Goal: Transaction & Acquisition: Purchase product/service

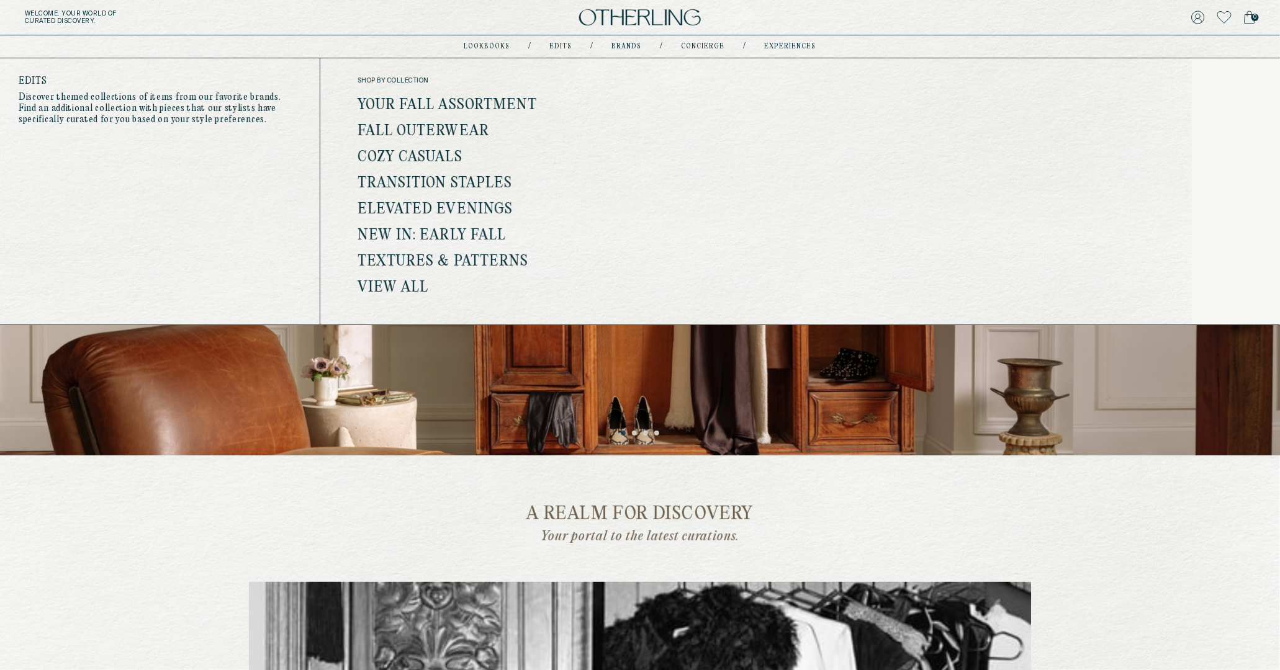
click at [451, 130] on link "Fall Outerwear" at bounding box center [424, 132] width 132 height 16
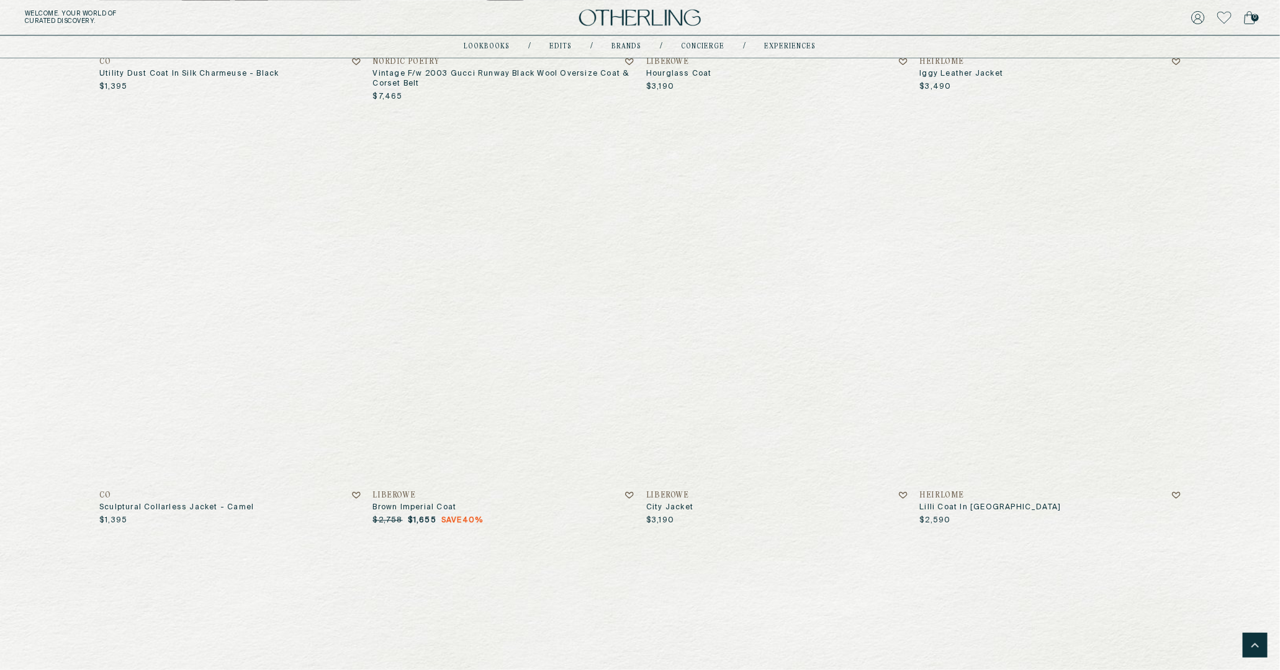
scroll to position [1365, 0]
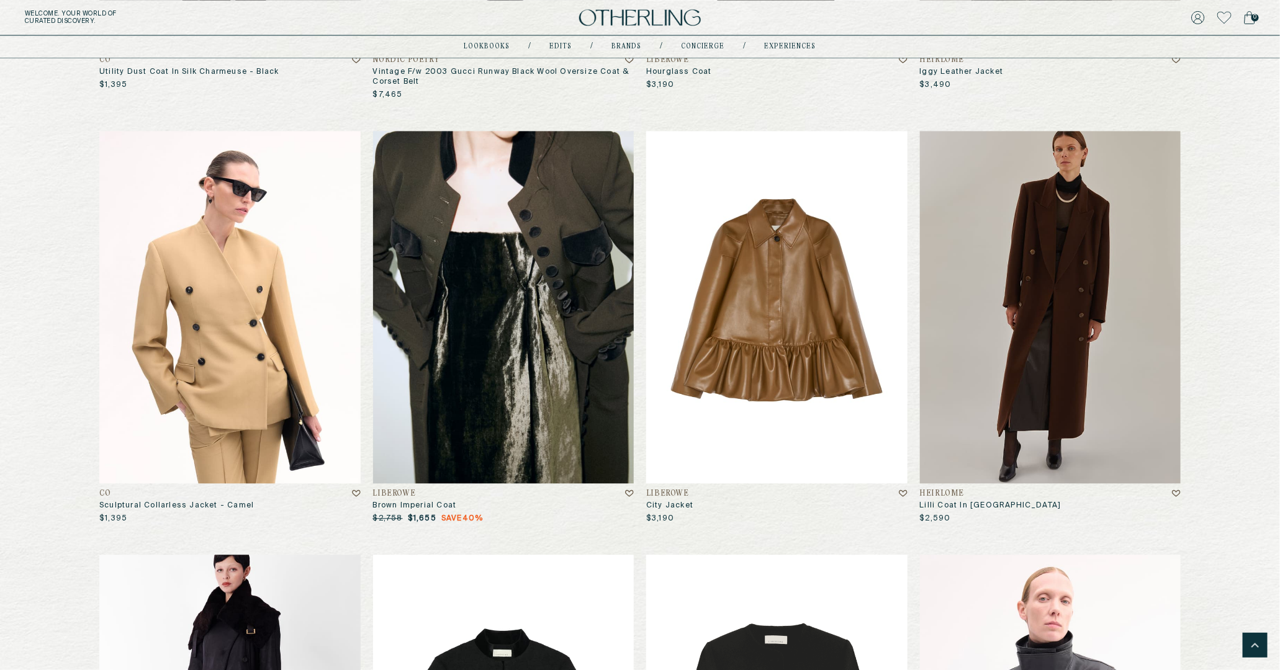
click at [595, 269] on img at bounding box center [503, 307] width 261 height 353
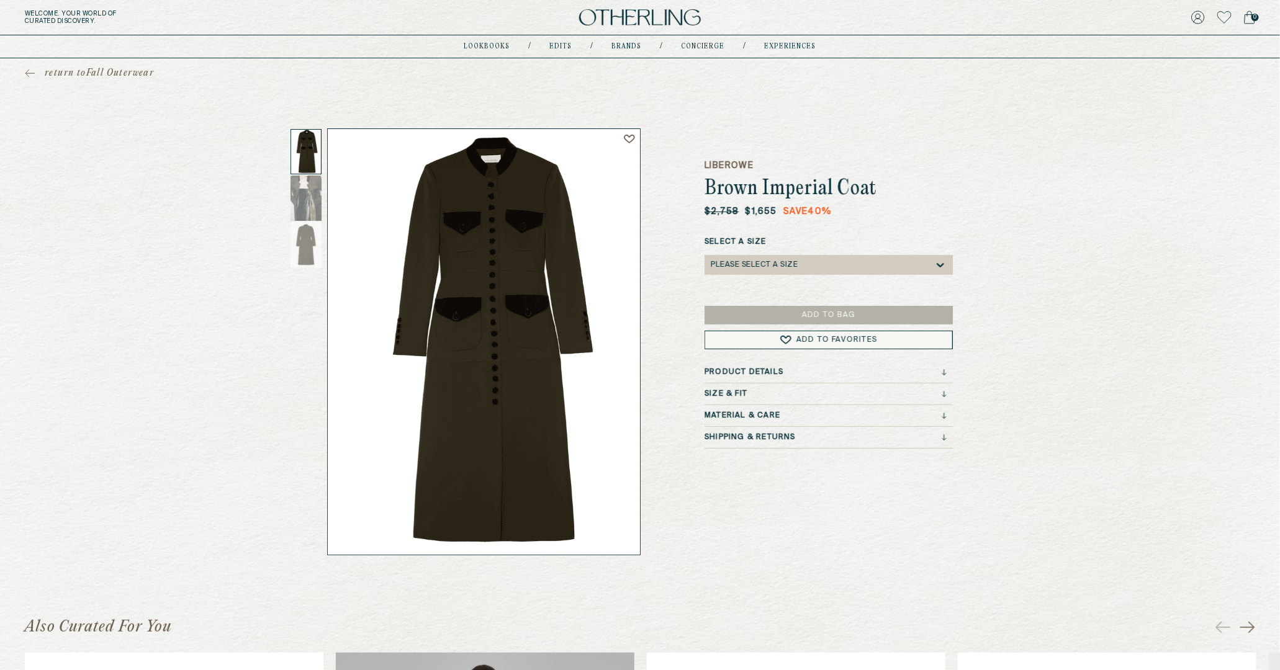
click at [647, 11] on img at bounding box center [640, 17] width 122 height 17
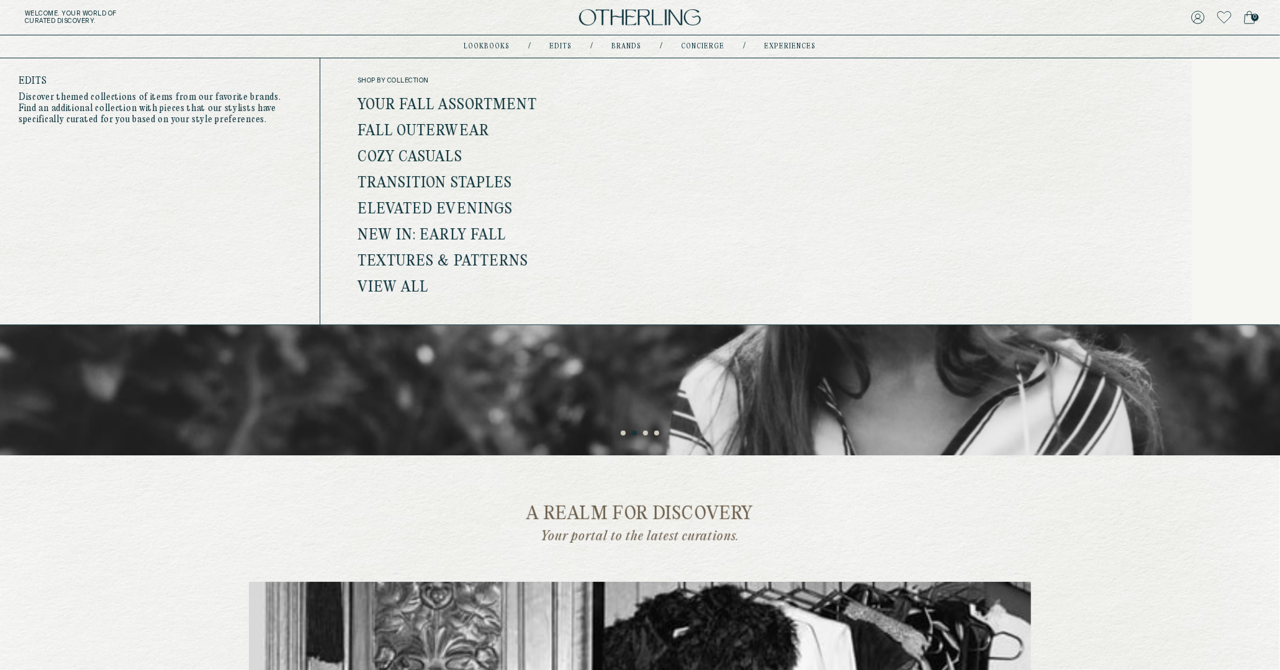
click at [407, 288] on link "View all" at bounding box center [393, 288] width 71 height 16
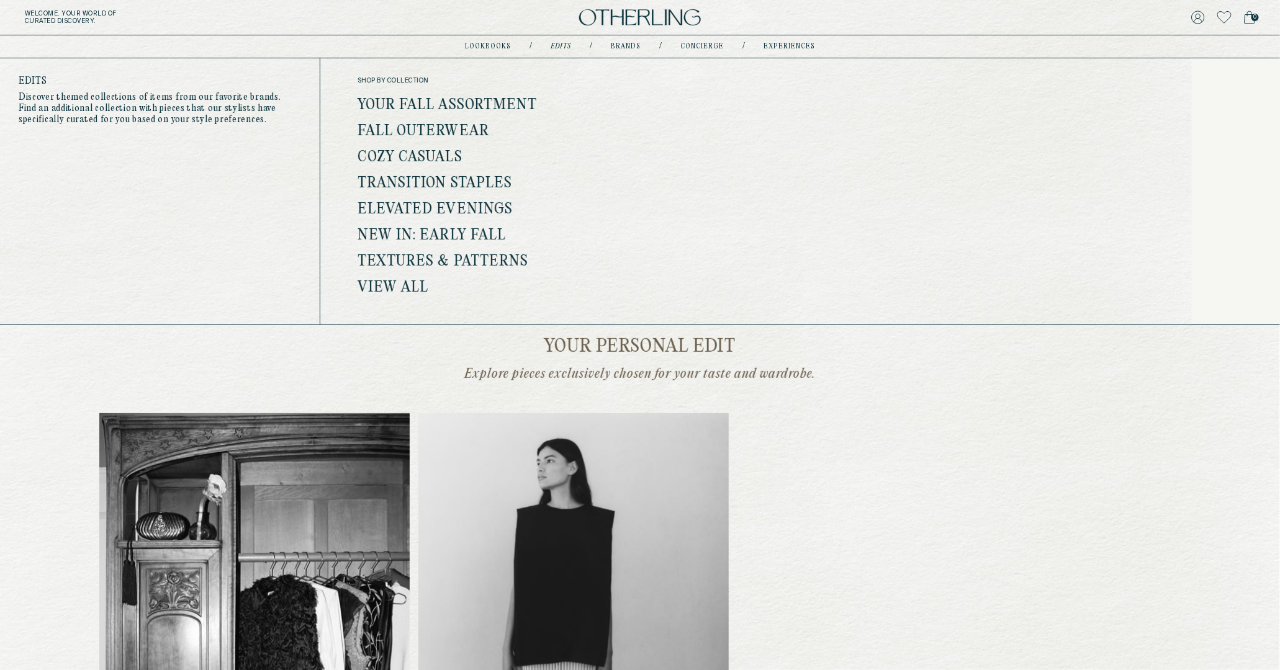
click at [451, 125] on link "Fall Outerwear" at bounding box center [424, 132] width 132 height 16
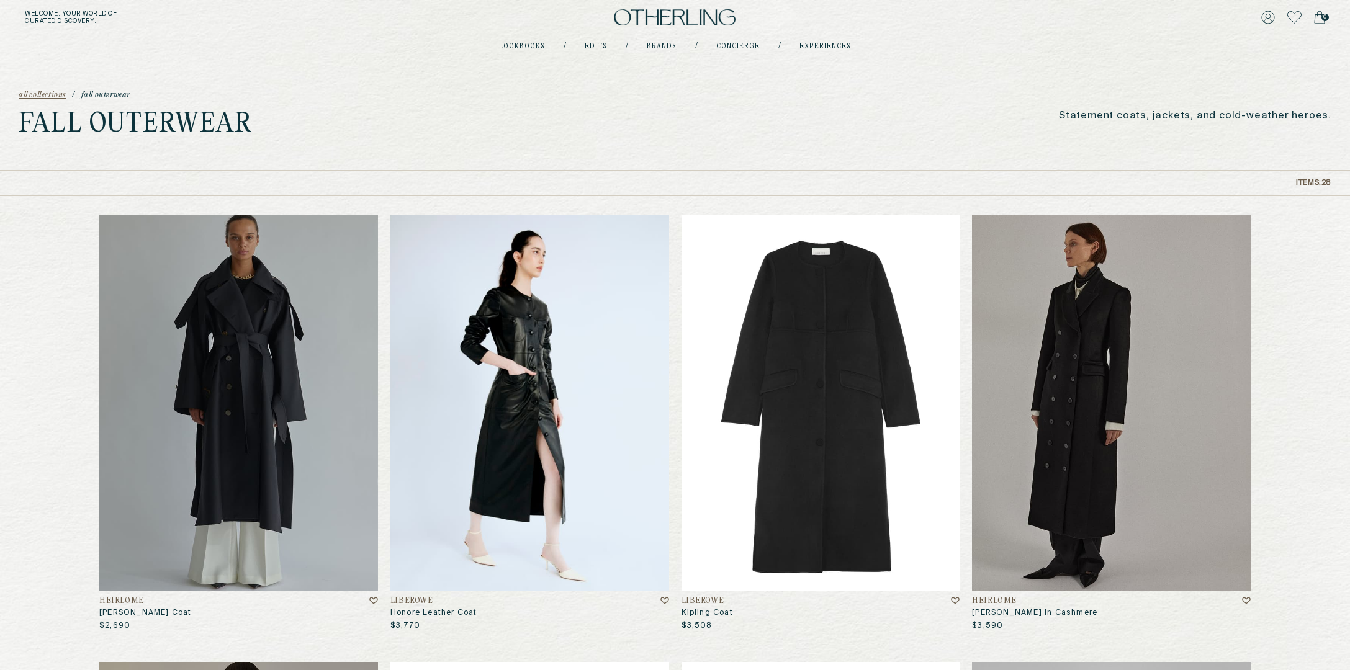
click at [525, 300] on img at bounding box center [529, 403] width 279 height 376
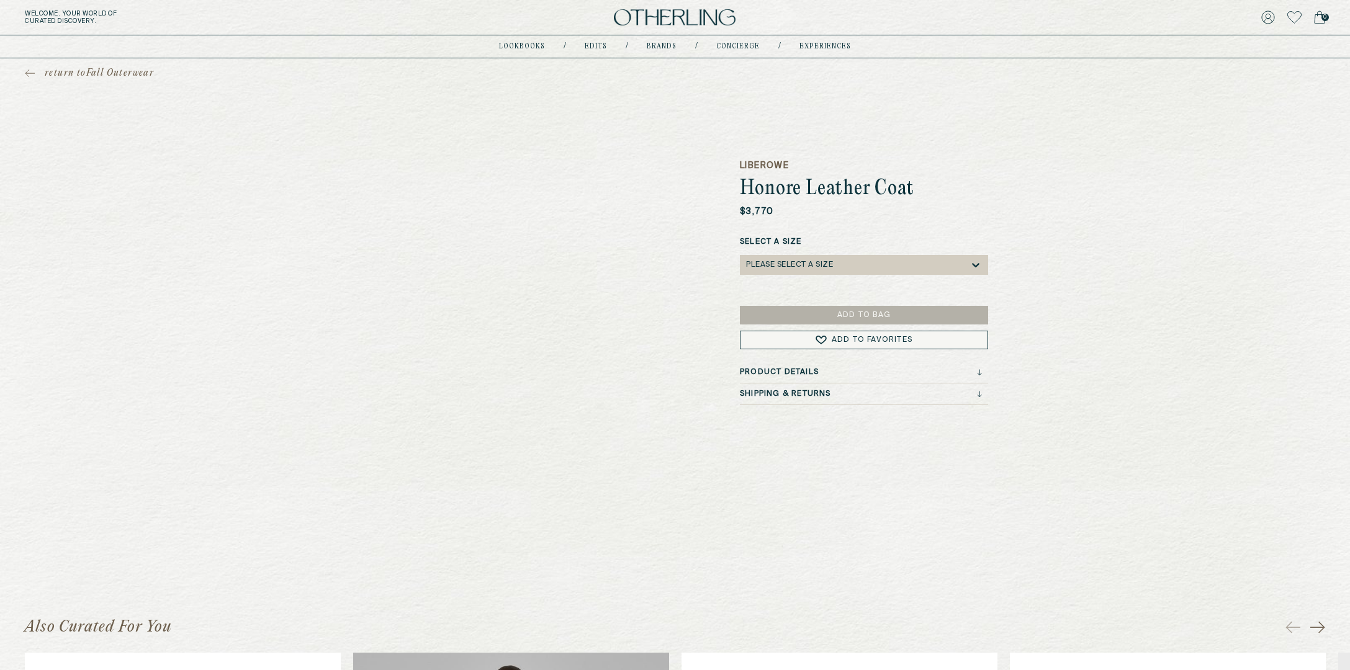
click at [827, 253] on div "Select a Size Please select a Size" at bounding box center [864, 256] width 248 height 38
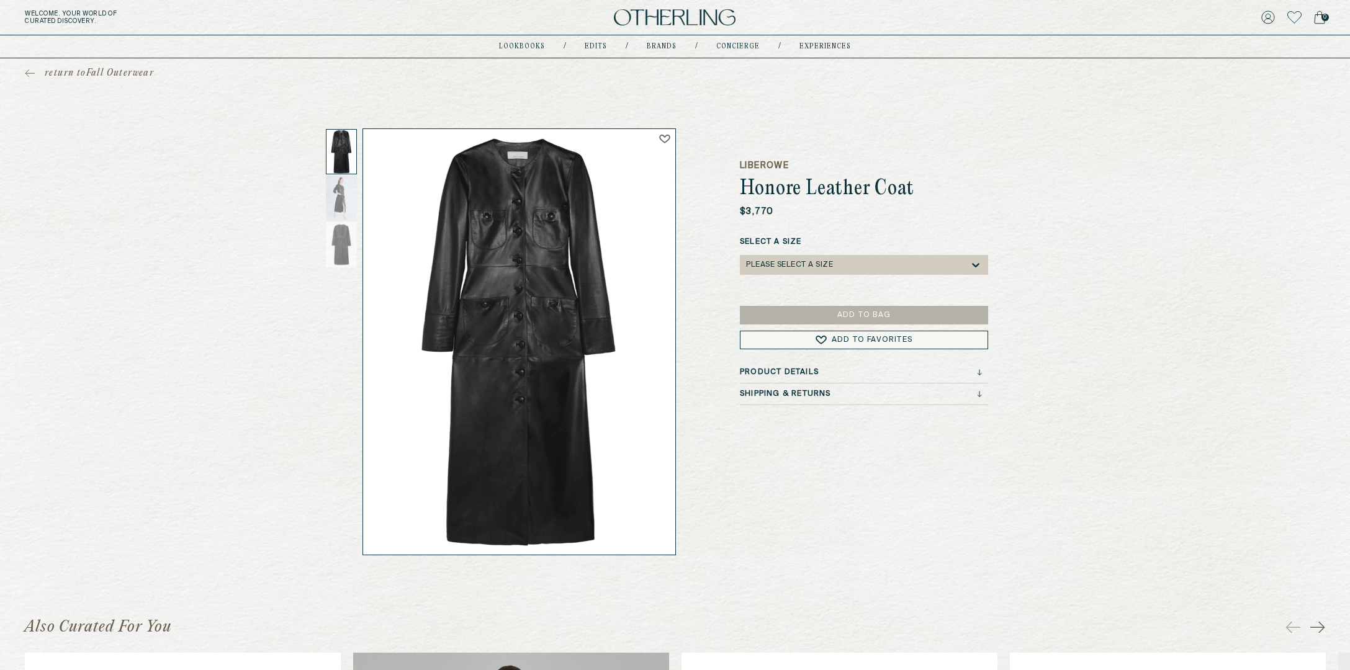
click at [819, 254] on div "Select a Size Please select a Size" at bounding box center [864, 256] width 248 height 38
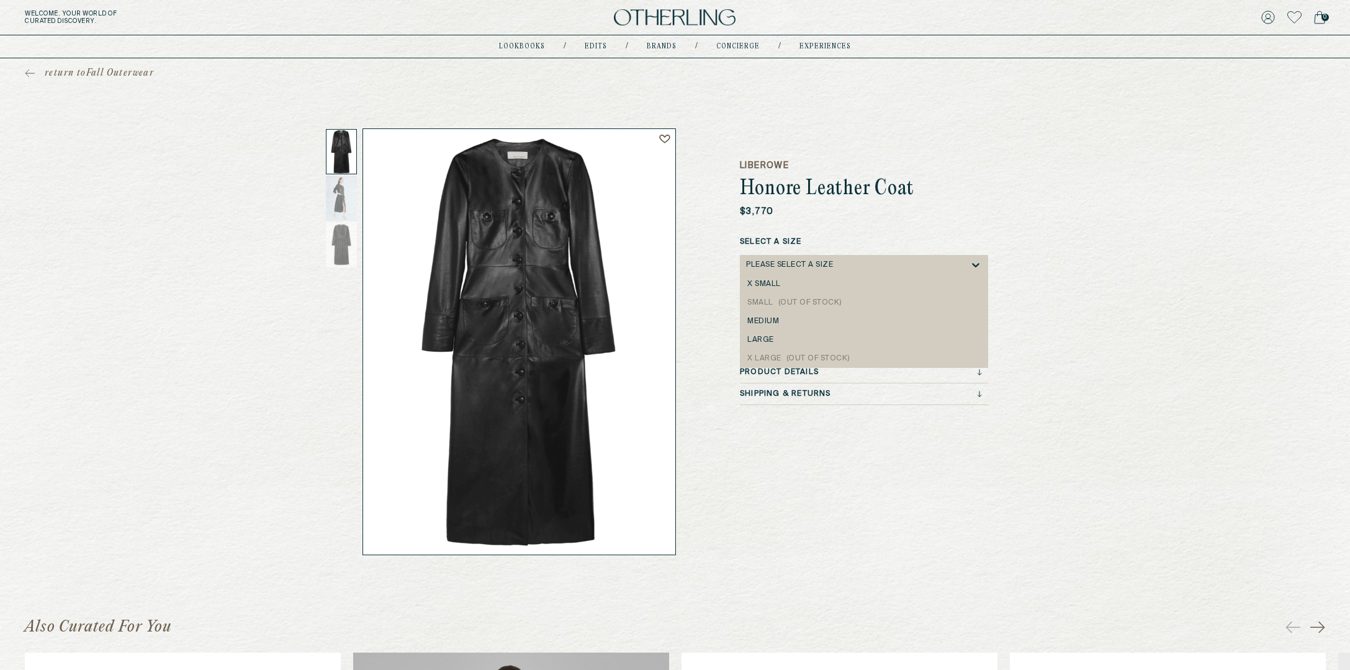
click at [788, 265] on div "Please select a Size" at bounding box center [789, 265] width 87 height 9
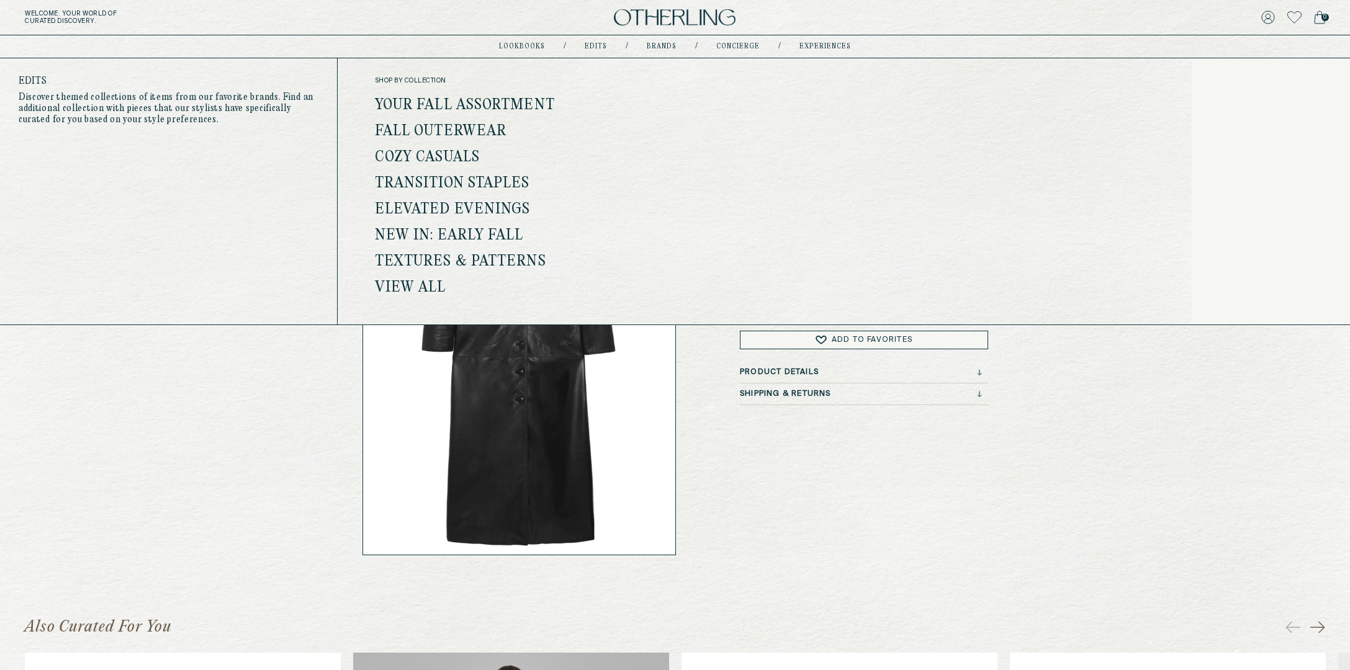
click at [246, 223] on div "Edits Discover themed collections of items from our favorite brands. Find an ad…" at bounding box center [169, 191] width 338 height 266
click at [492, 124] on link "Fall Outerwear" at bounding box center [441, 132] width 132 height 16
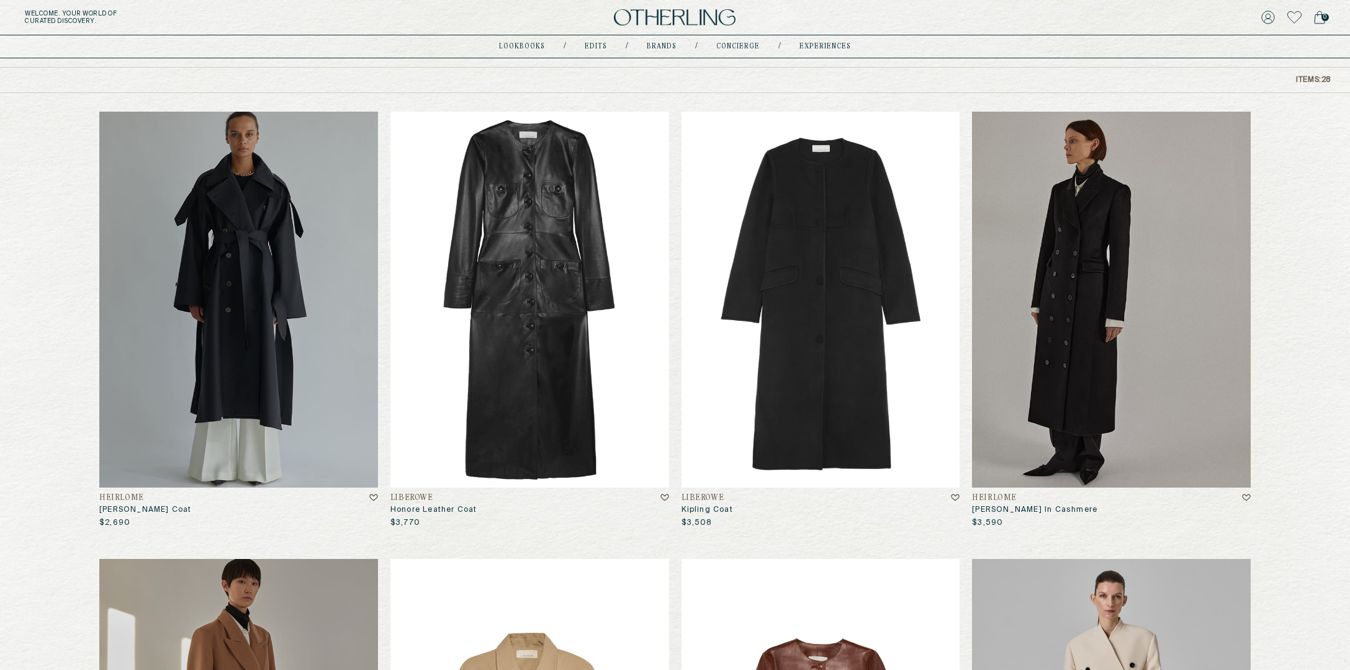
scroll to position [125, 0]
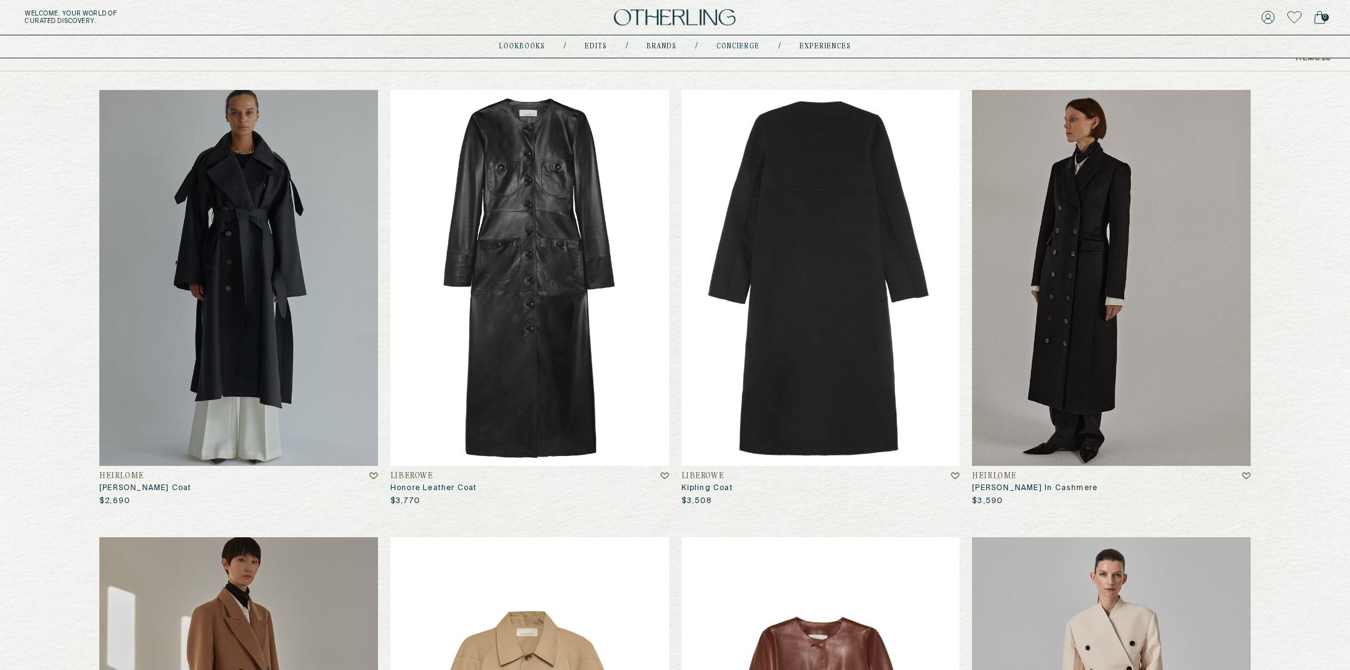
click at [793, 331] on img at bounding box center [821, 278] width 279 height 376
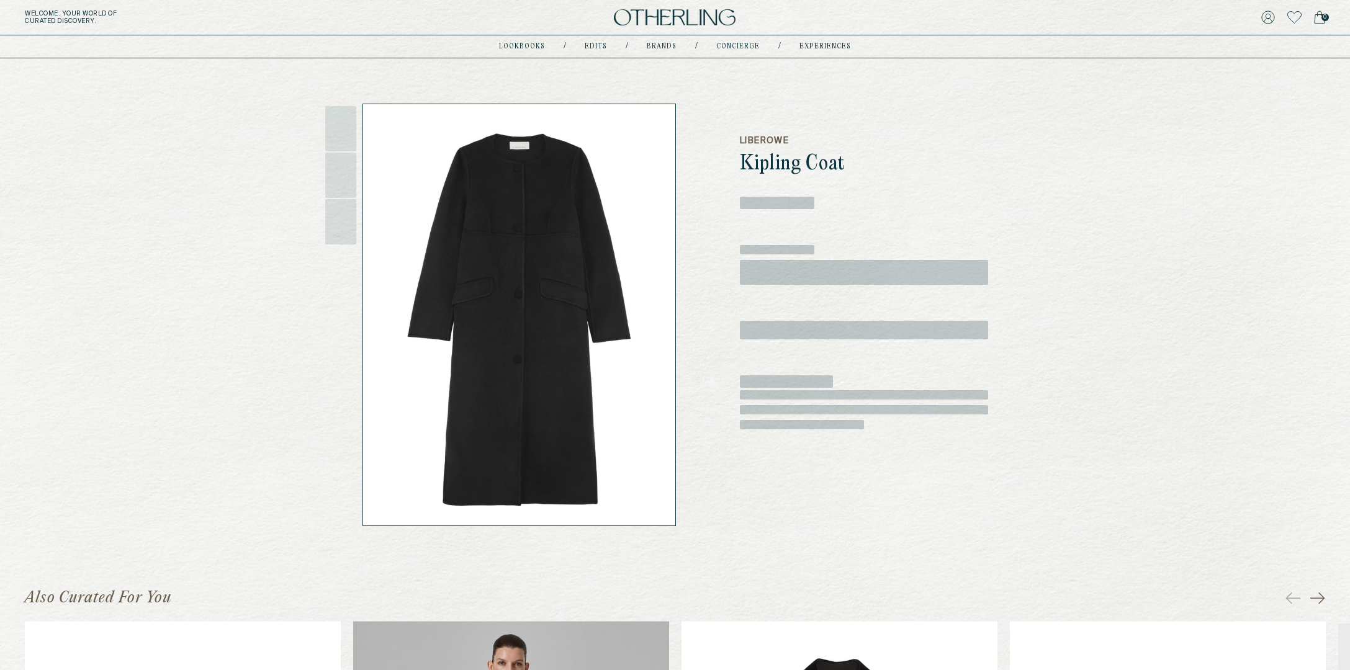
scroll to position [40, 0]
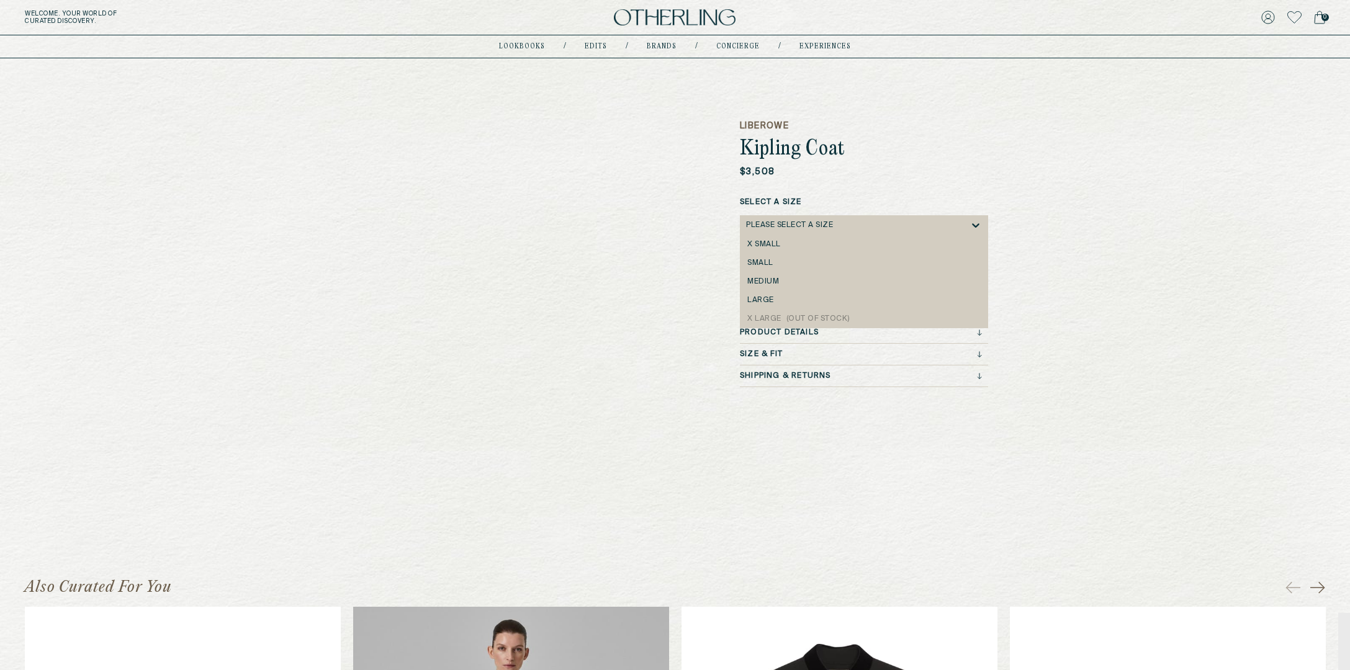
click at [842, 230] on div "Please select a Size" at bounding box center [857, 225] width 223 height 20
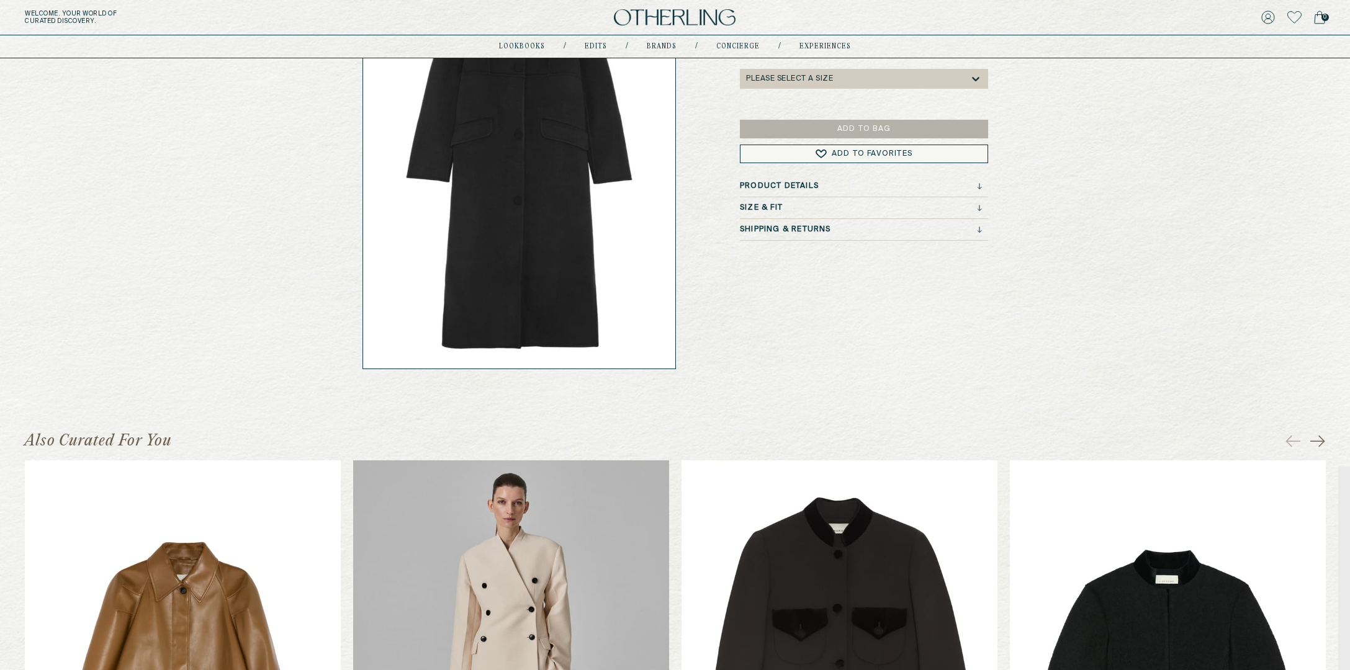
scroll to position [0, 0]
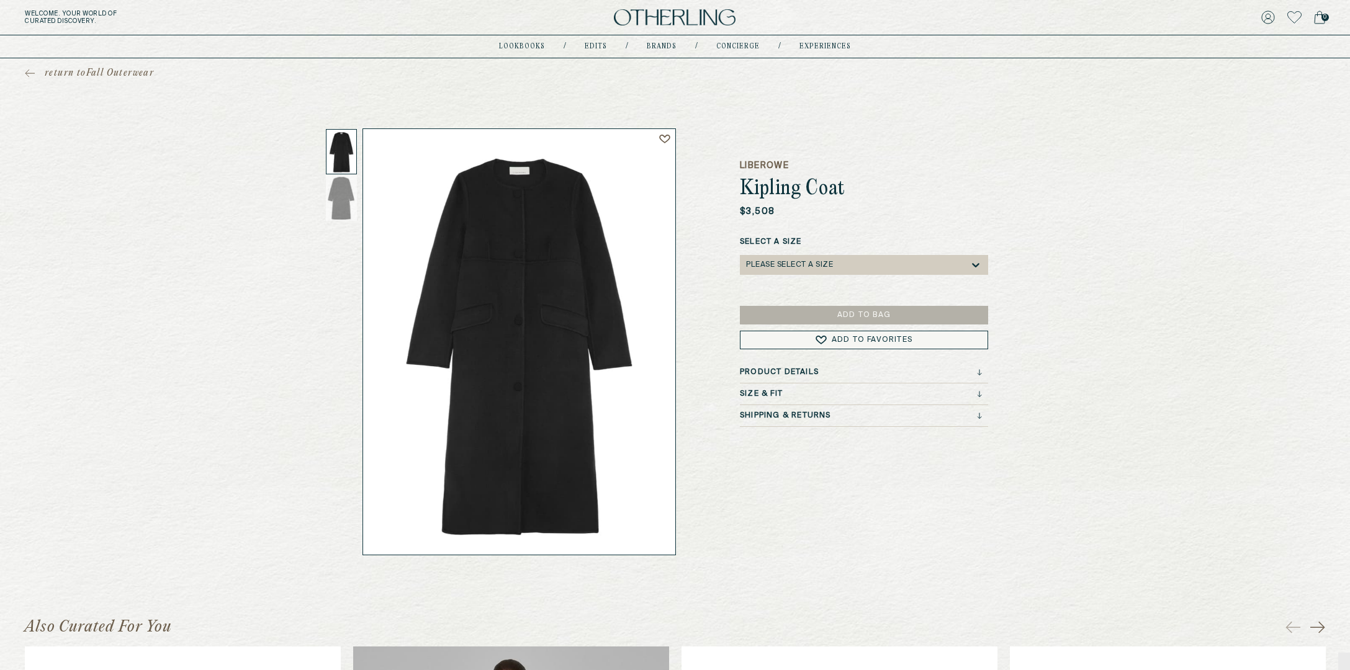
click at [809, 271] on div "Please select a Size" at bounding box center [857, 265] width 223 height 20
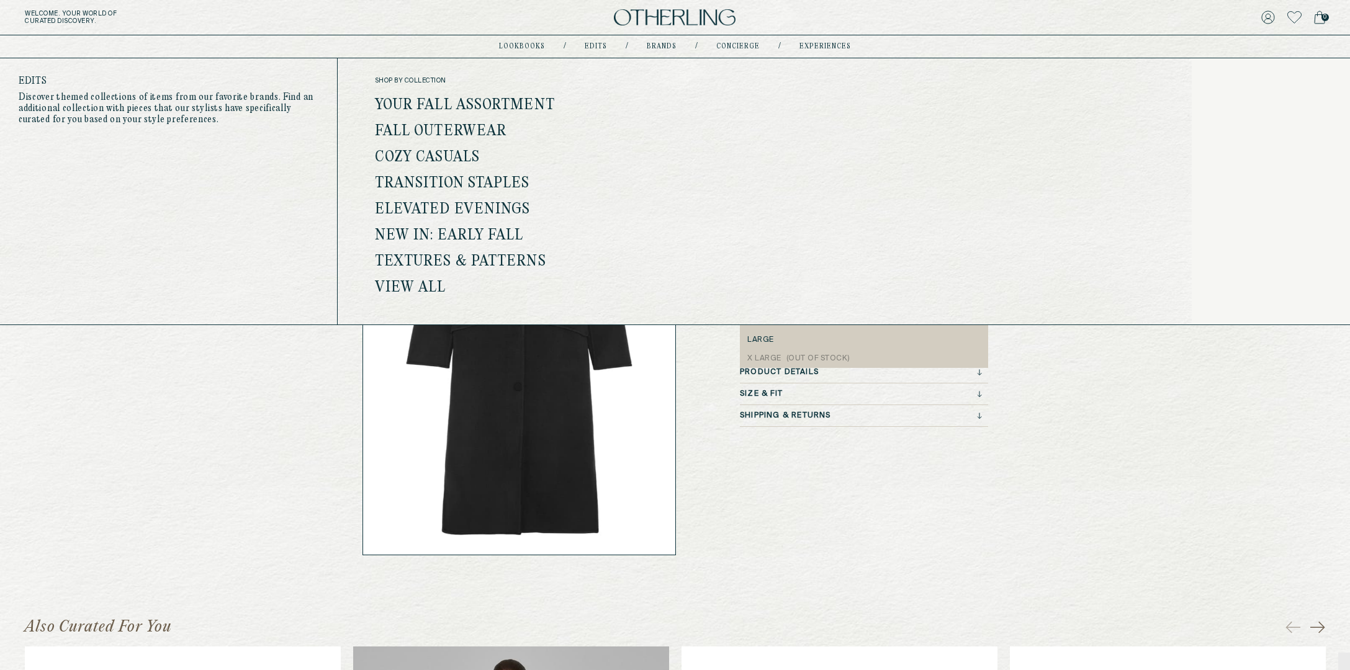
click at [480, 122] on ul "Your Fall Assortment Fall Outerwear Cozy Casuals Transition Staples Elevated Ev…" at bounding box center [534, 197] width 319 height 196
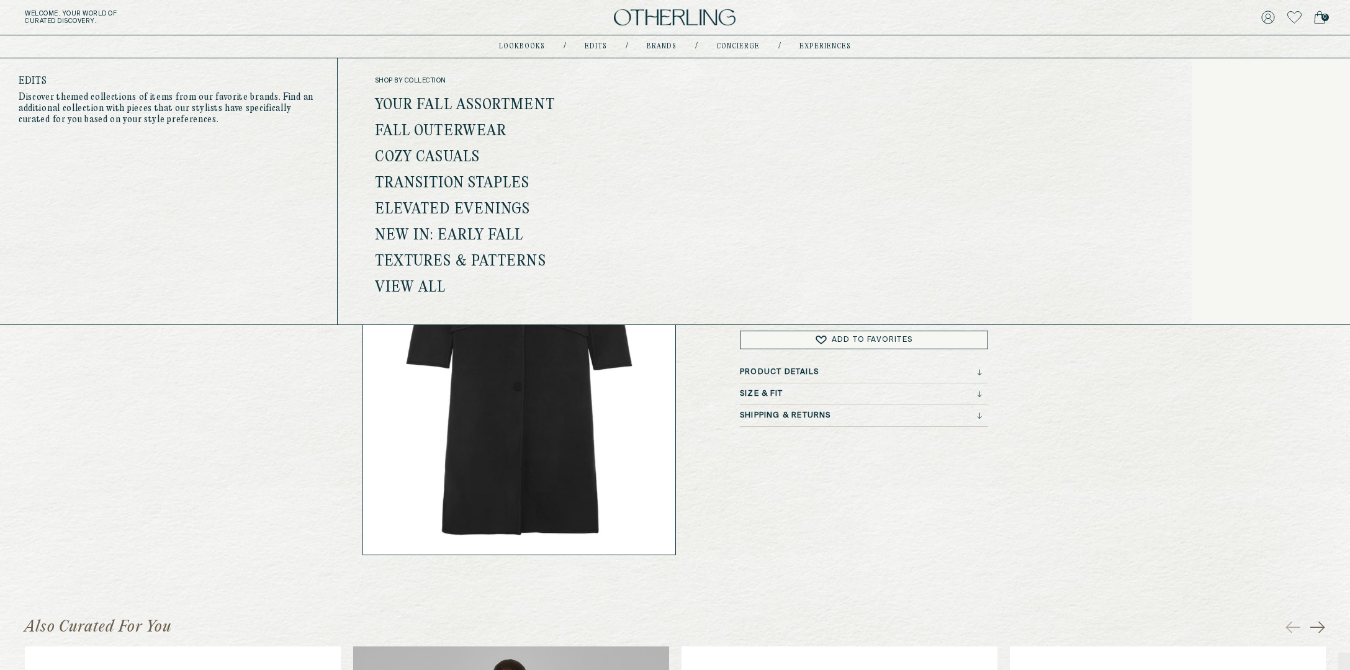
click at [479, 126] on link "Fall Outerwear" at bounding box center [441, 132] width 132 height 16
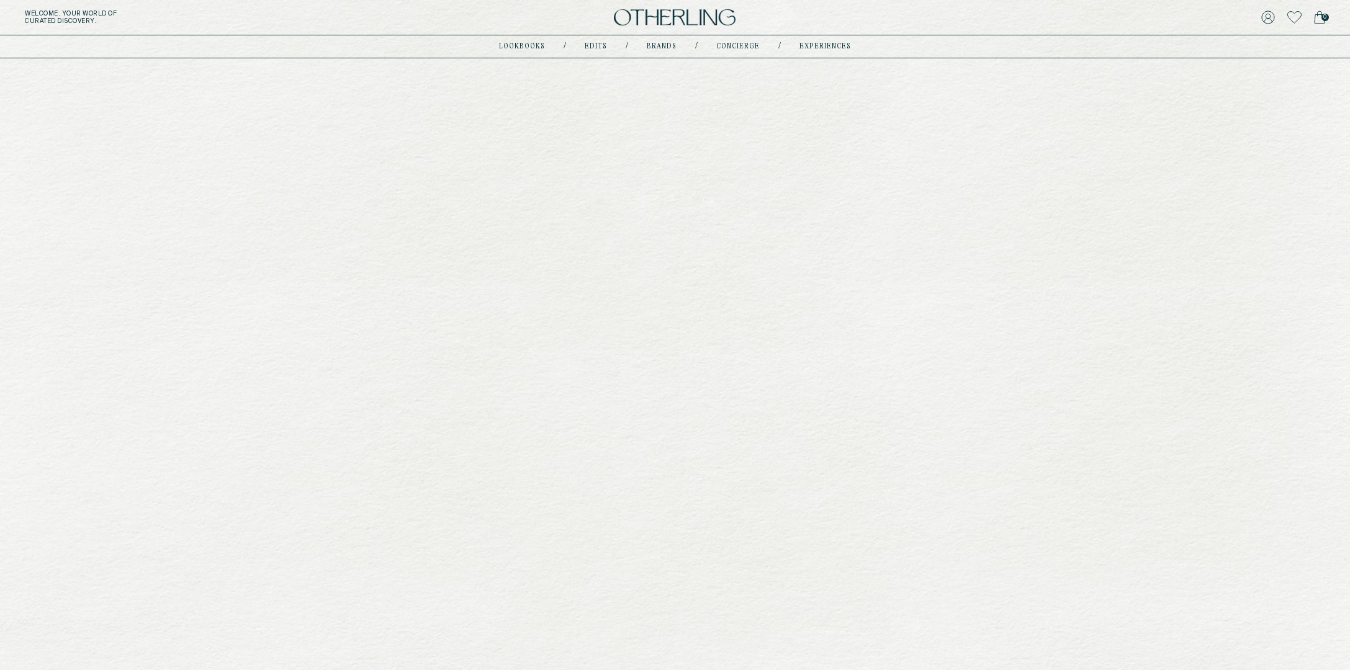
scroll to position [209, 0]
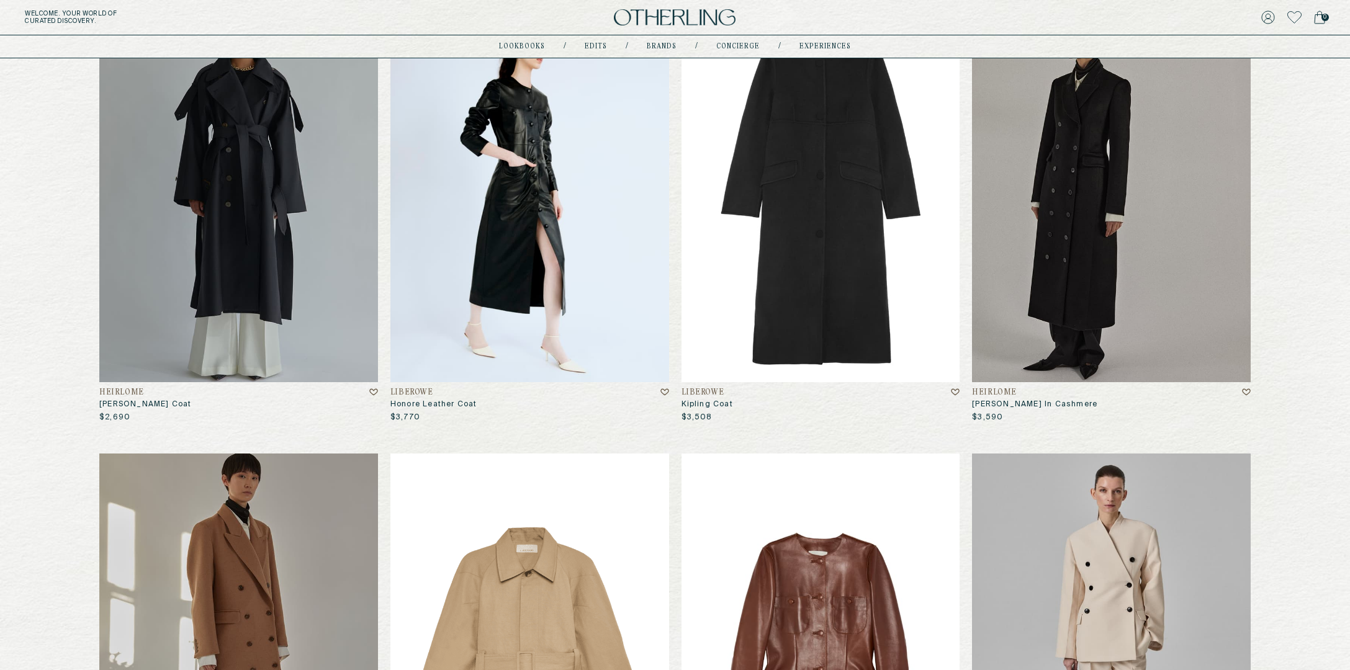
click at [597, 302] on img at bounding box center [529, 194] width 279 height 376
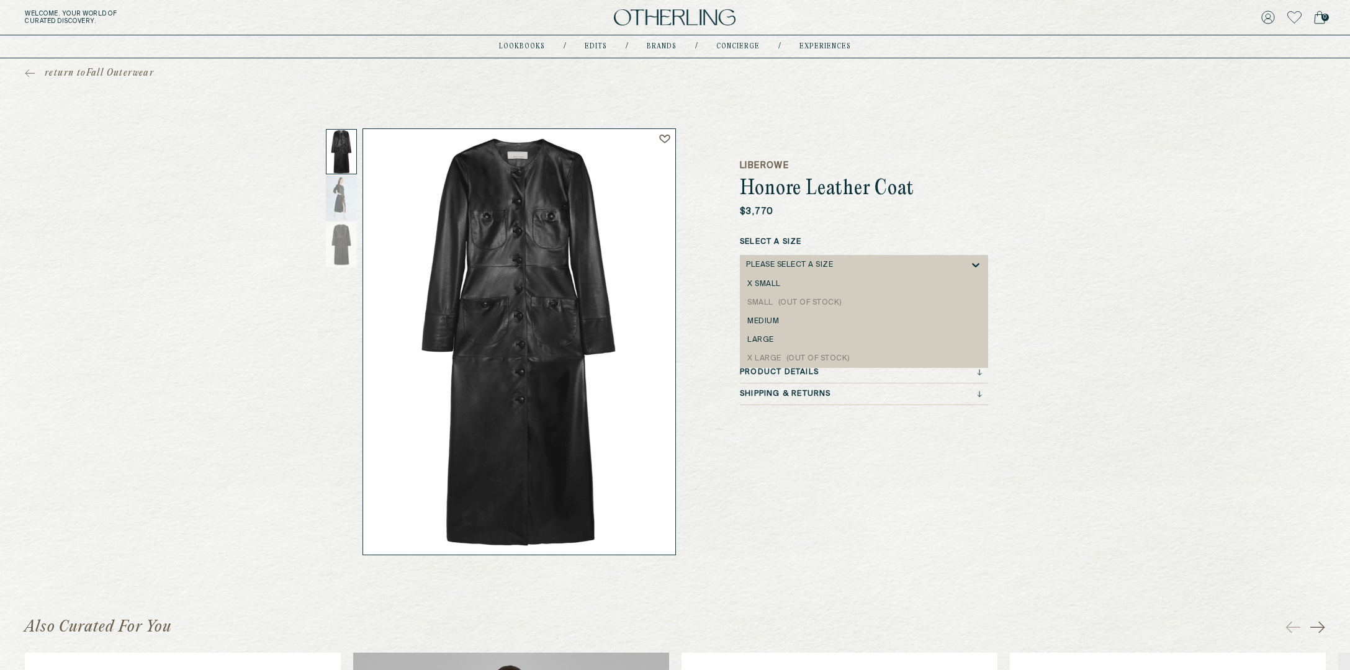
click at [846, 268] on div "Please select a Size" at bounding box center [857, 265] width 223 height 20
drag, startPoint x: 795, startPoint y: 305, endPoint x: 808, endPoint y: 412, distance: 107.5
click at [806, 366] on div "x small small (Out of Stock) medium large x large (Out of Stock)" at bounding box center [864, 321] width 248 height 93
click at [780, 474] on div "LIBEROWE Honore Leather Coat $3,770 Select a Size x large, 5 of 5. 5 results av…" at bounding box center [864, 342] width 248 height 427
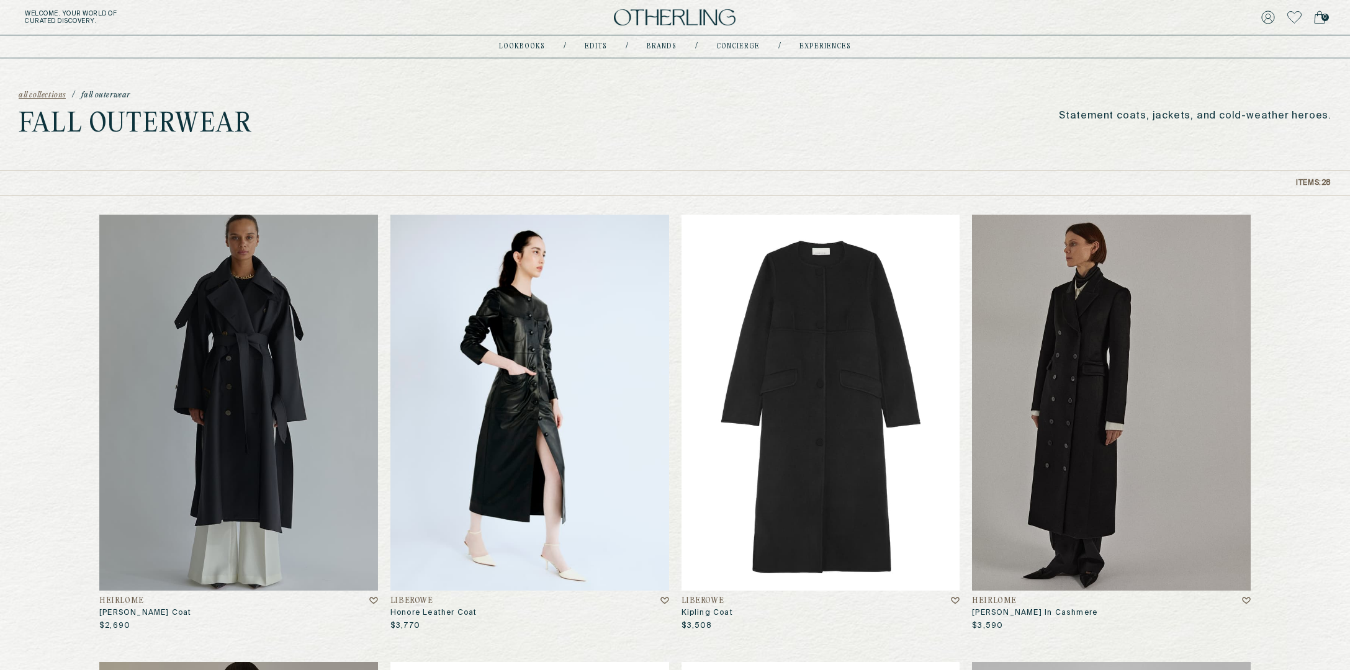
click at [550, 338] on img at bounding box center [529, 403] width 279 height 376
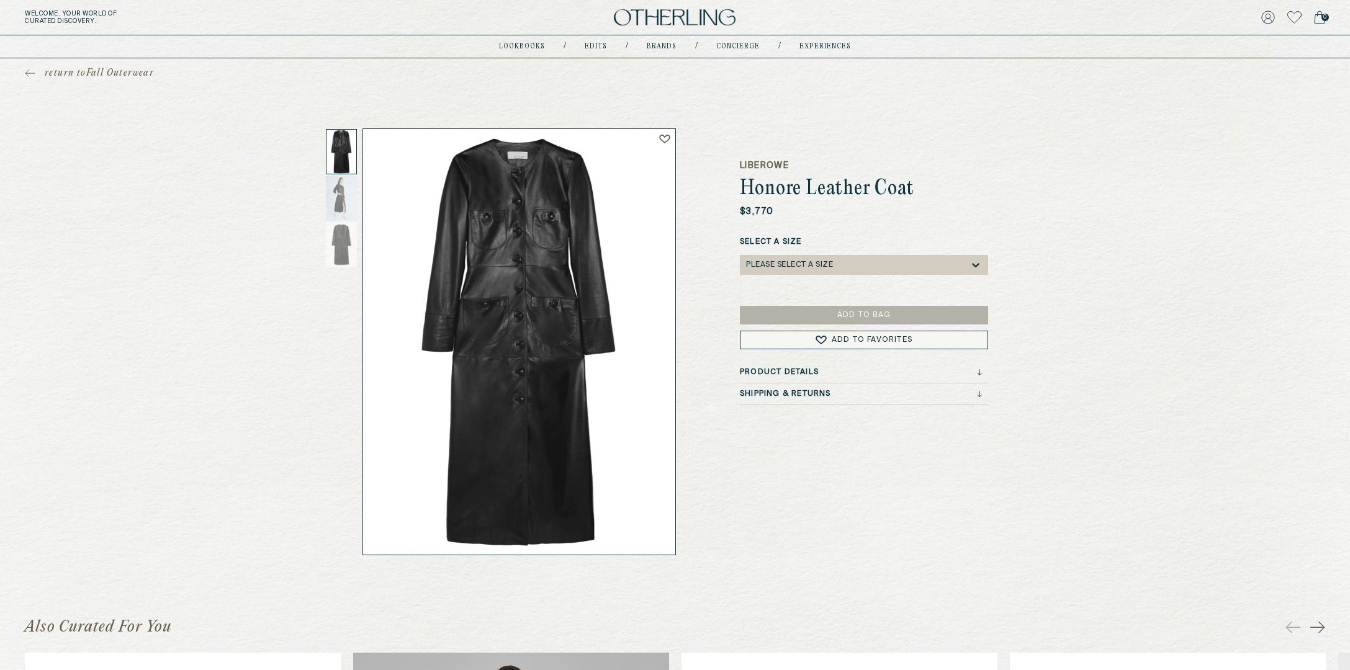
click at [854, 279] on div "Select a Size Please select a Size" at bounding box center [864, 262] width 248 height 51
click at [847, 261] on div "Please select a Size" at bounding box center [857, 265] width 223 height 20
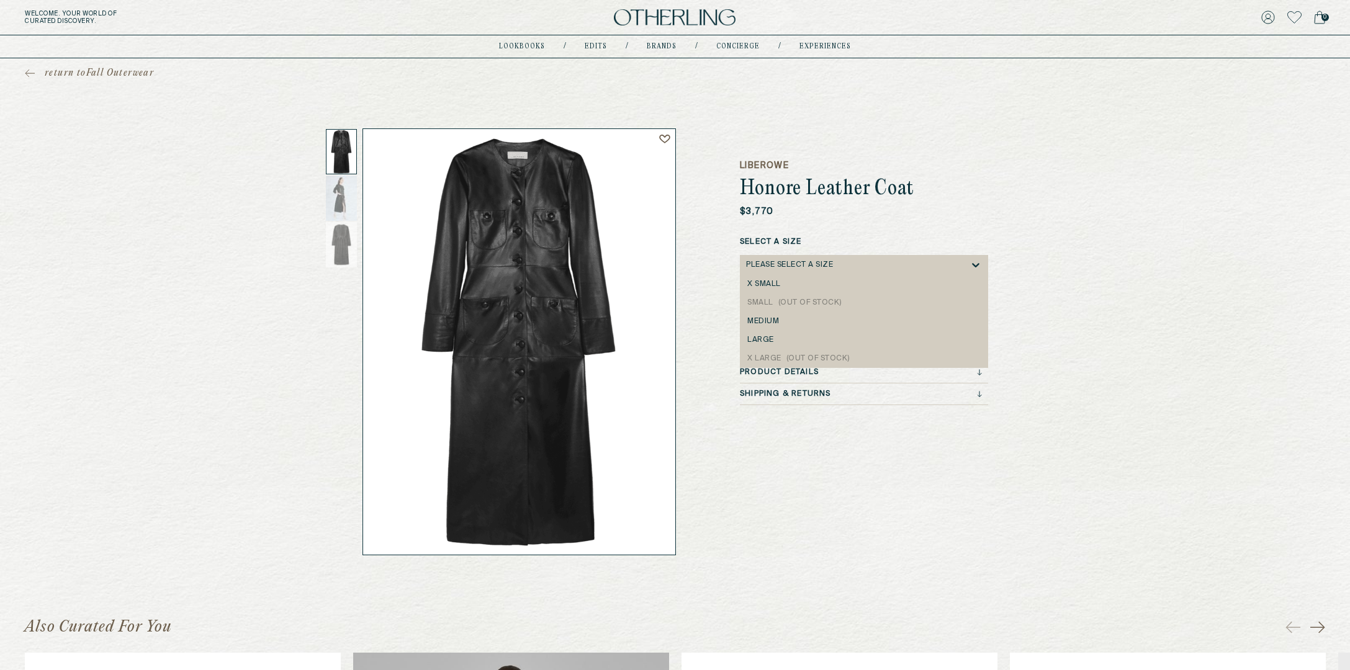
click at [847, 261] on div "Please select a Size" at bounding box center [857, 265] width 223 height 20
click at [1182, 279] on div "return to Fall Outerwear LIBEROWE Honore Leather Coat $3,770 Select a Size x sm…" at bounding box center [675, 306] width 1350 height 497
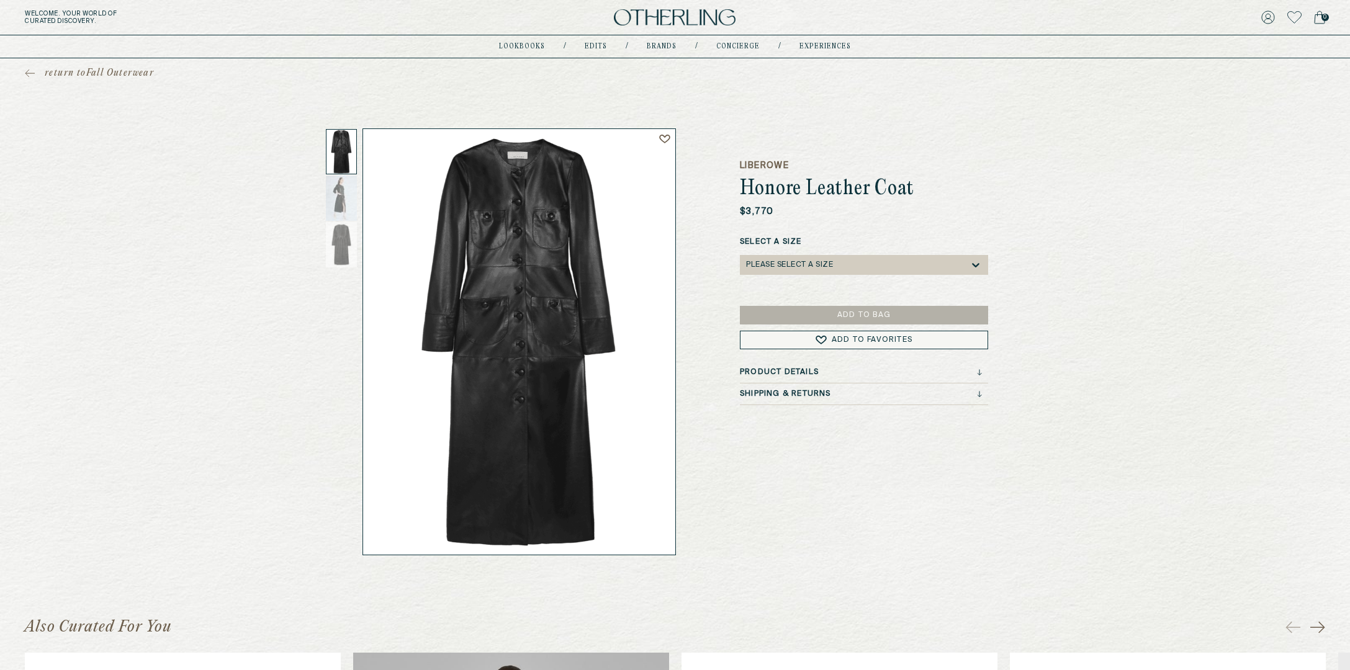
click at [883, 371] on div "Product Details" at bounding box center [861, 372] width 242 height 9
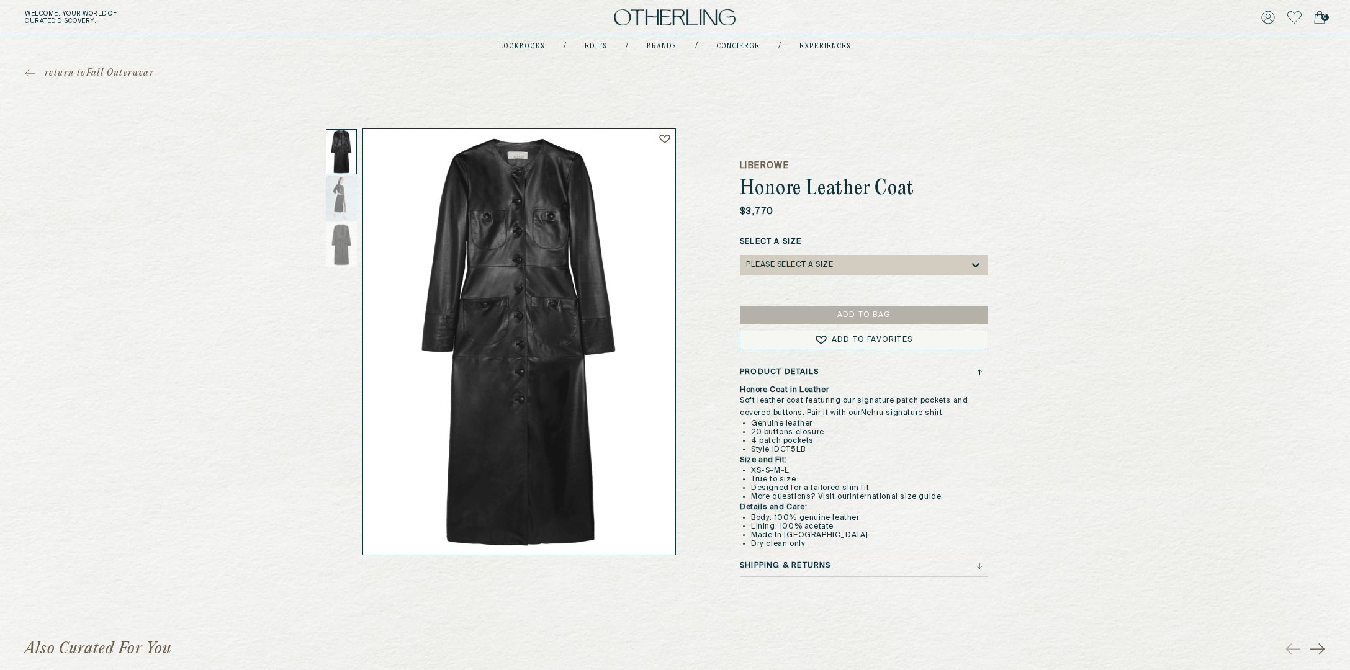
scroll to position [9, 0]
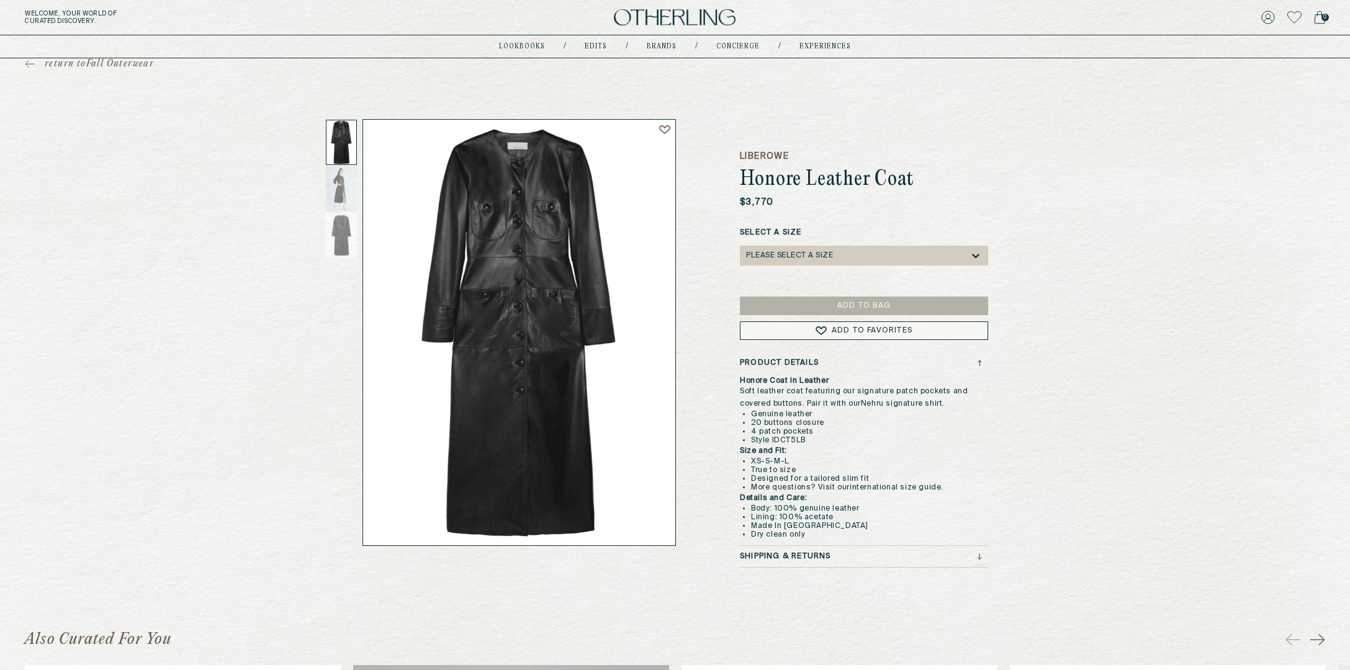
click at [817, 557] on h3 "Shipping & Returns" at bounding box center [785, 557] width 91 height 9
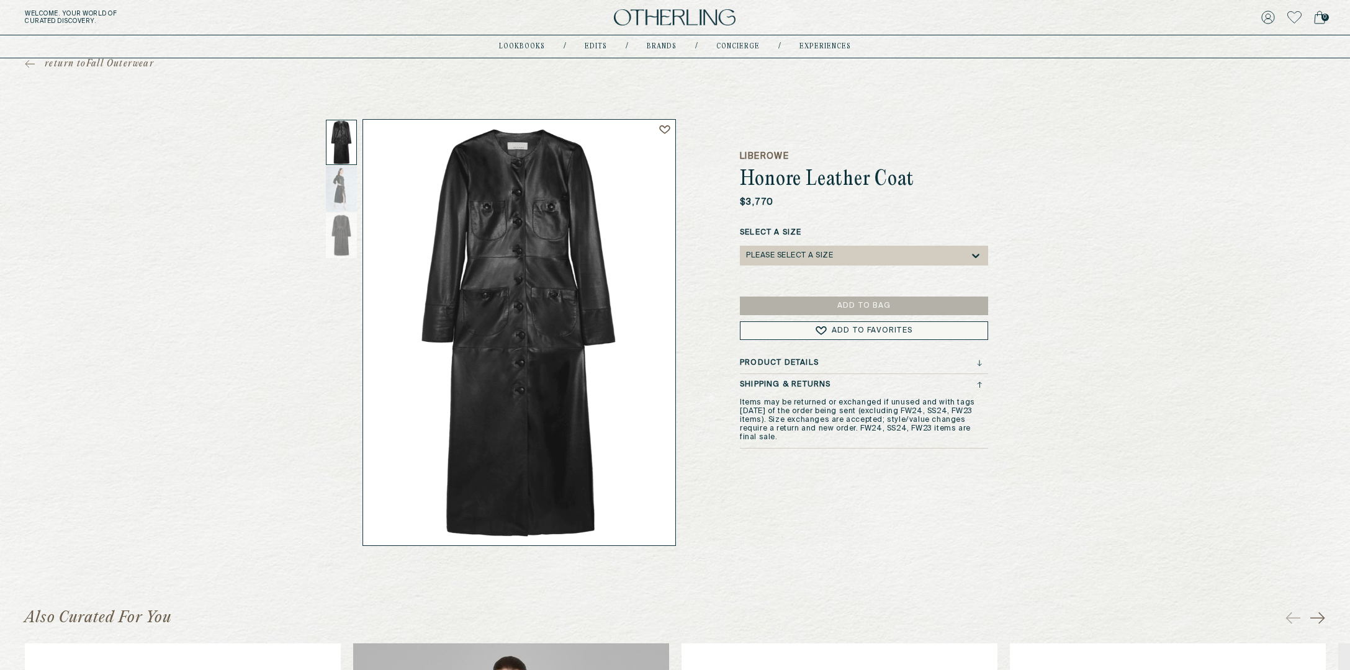
click at [980, 382] on icon at bounding box center [980, 383] width 4 height 2
click at [882, 359] on div "Product Details" at bounding box center [861, 363] width 242 height 9
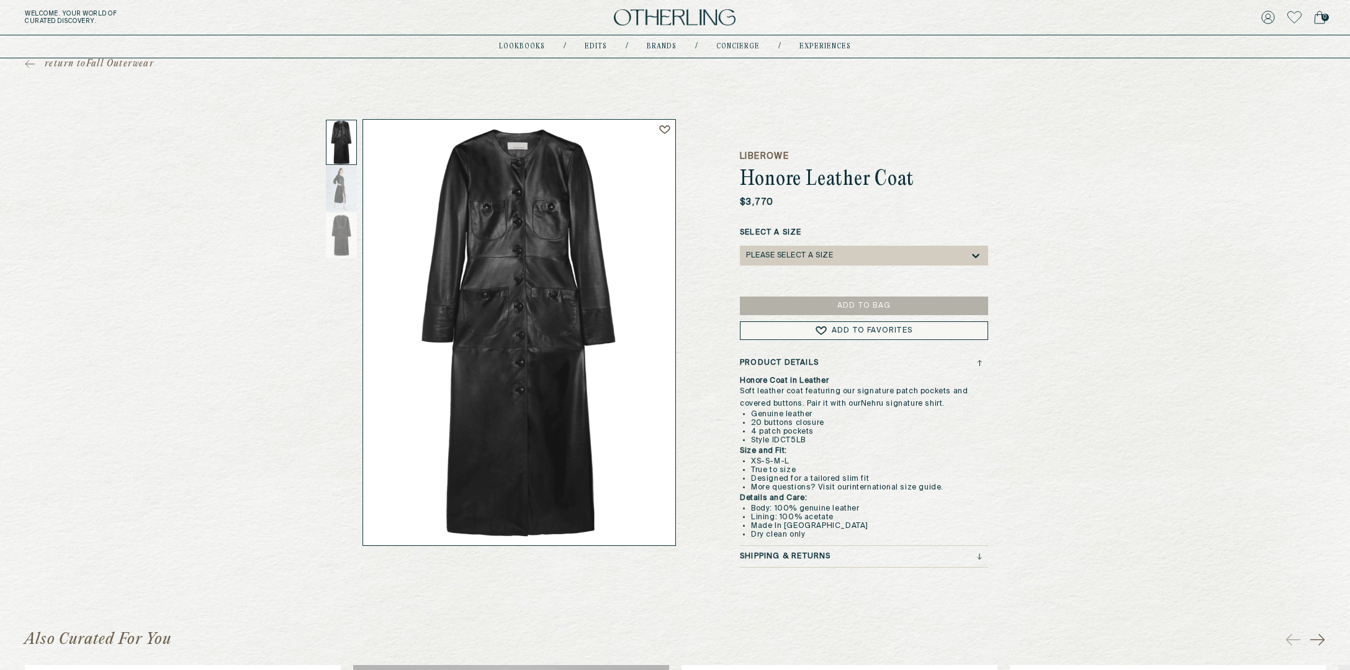
click at [861, 366] on div "Product Details" at bounding box center [861, 363] width 242 height 9
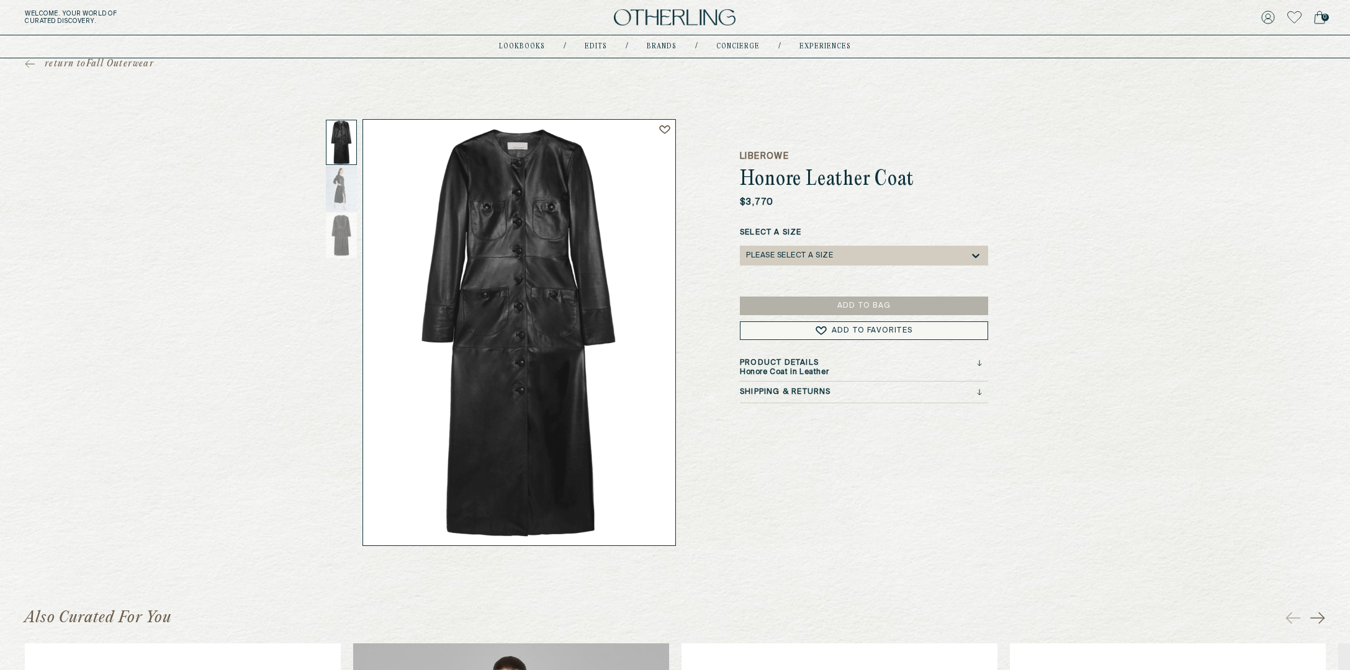
click at [846, 366] on div "Product Details" at bounding box center [861, 363] width 242 height 9
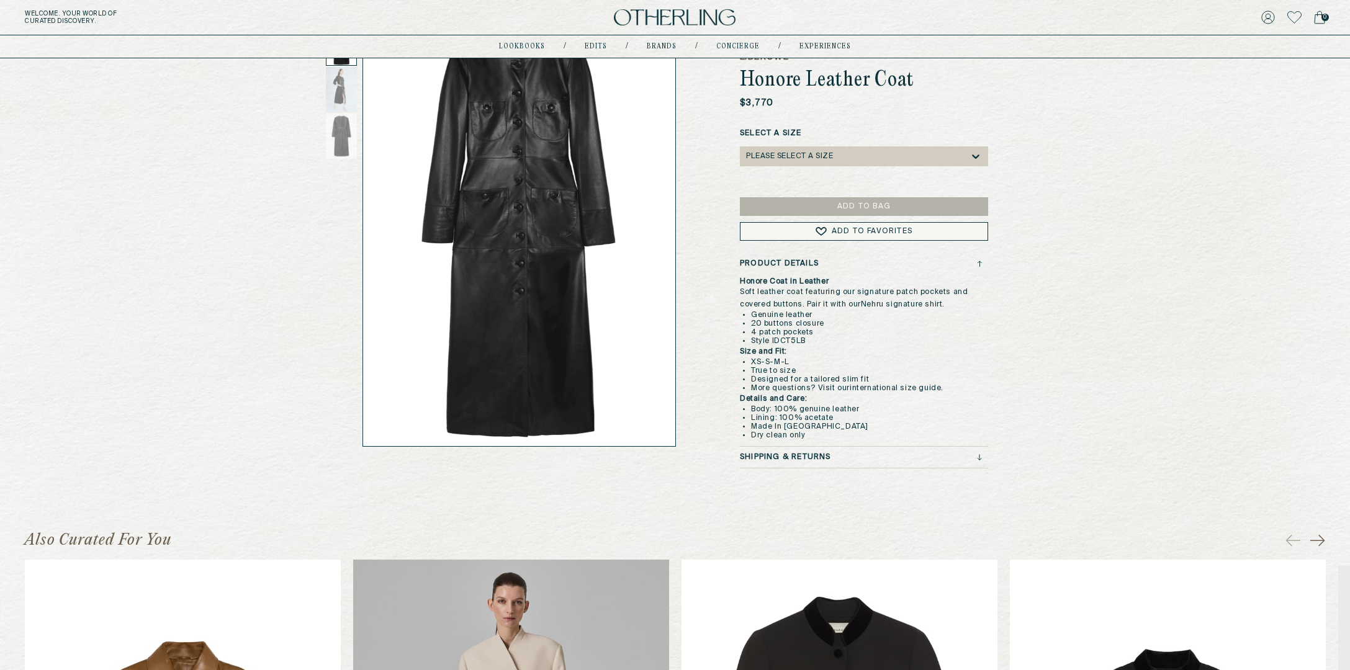
scroll to position [0, 0]
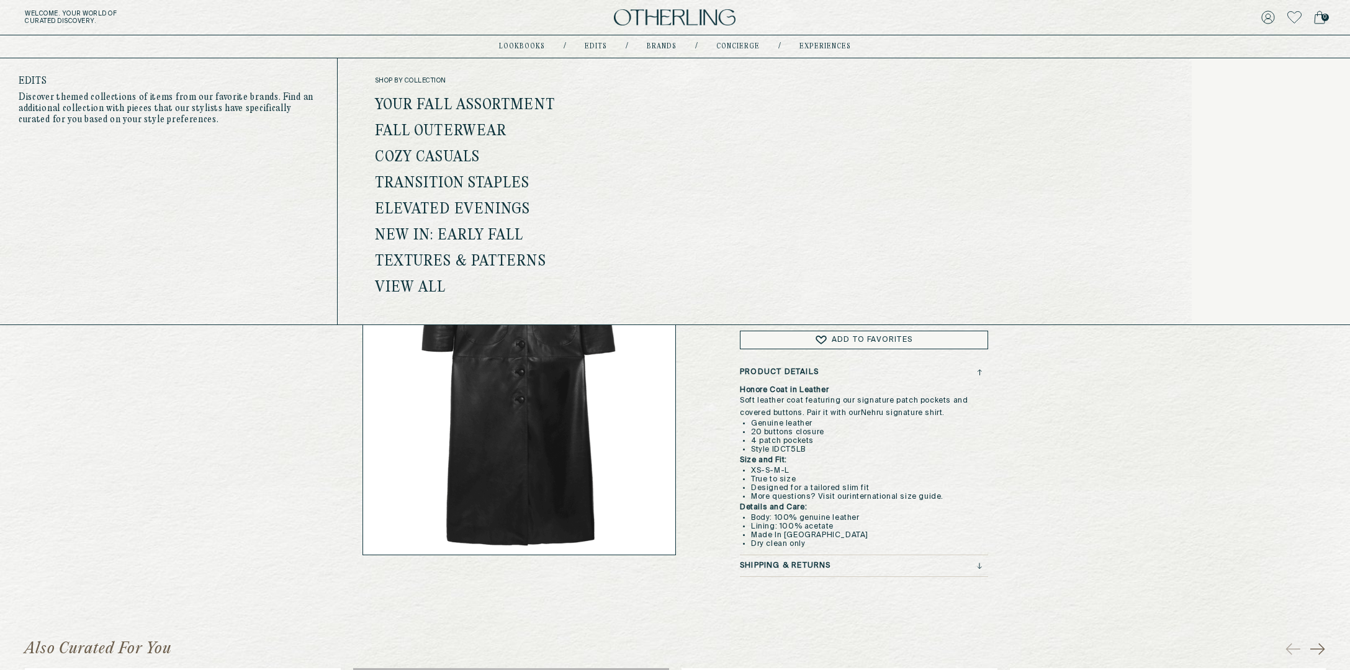
click at [474, 108] on link "Your Fall Assortment" at bounding box center [465, 105] width 180 height 16
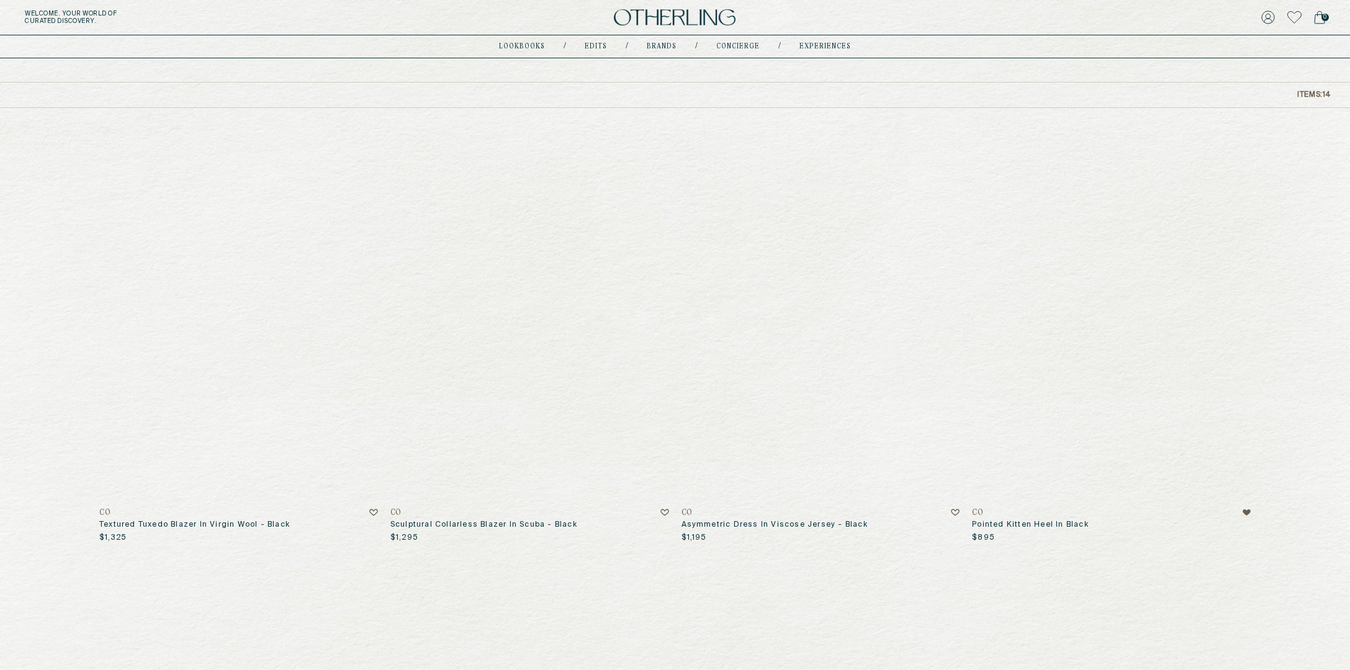
scroll to position [91, 0]
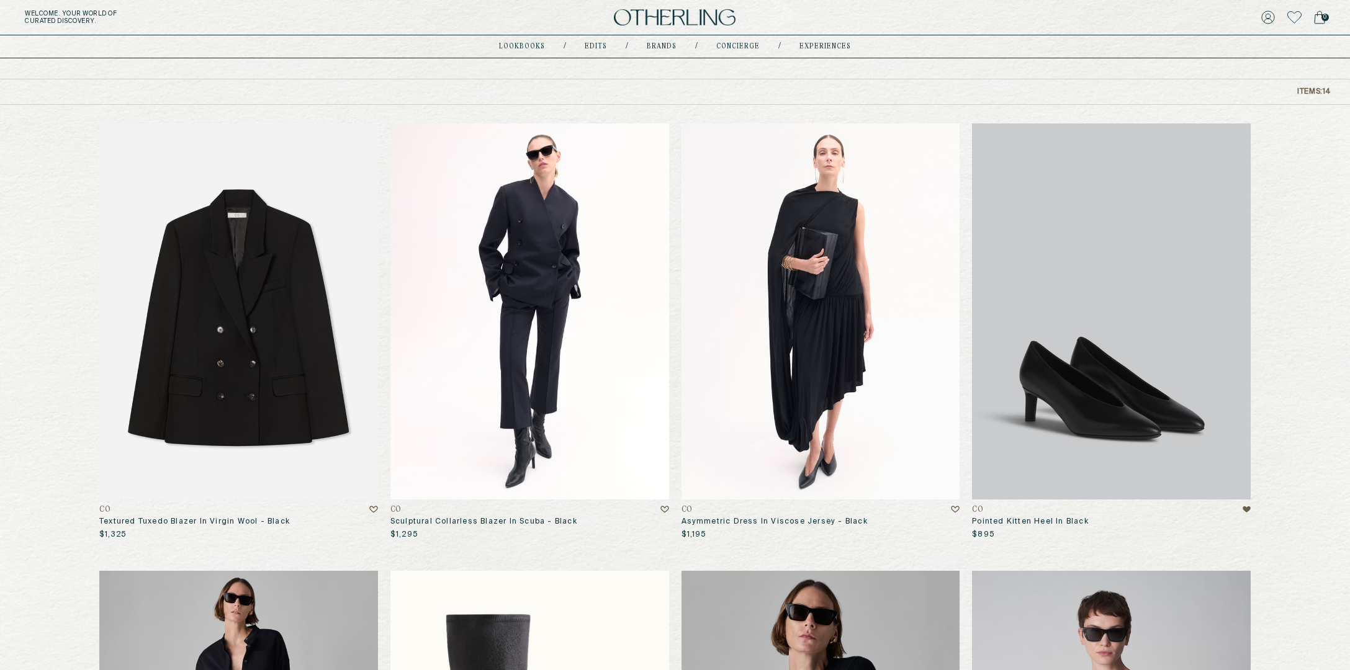
click at [305, 205] on img at bounding box center [238, 312] width 279 height 376
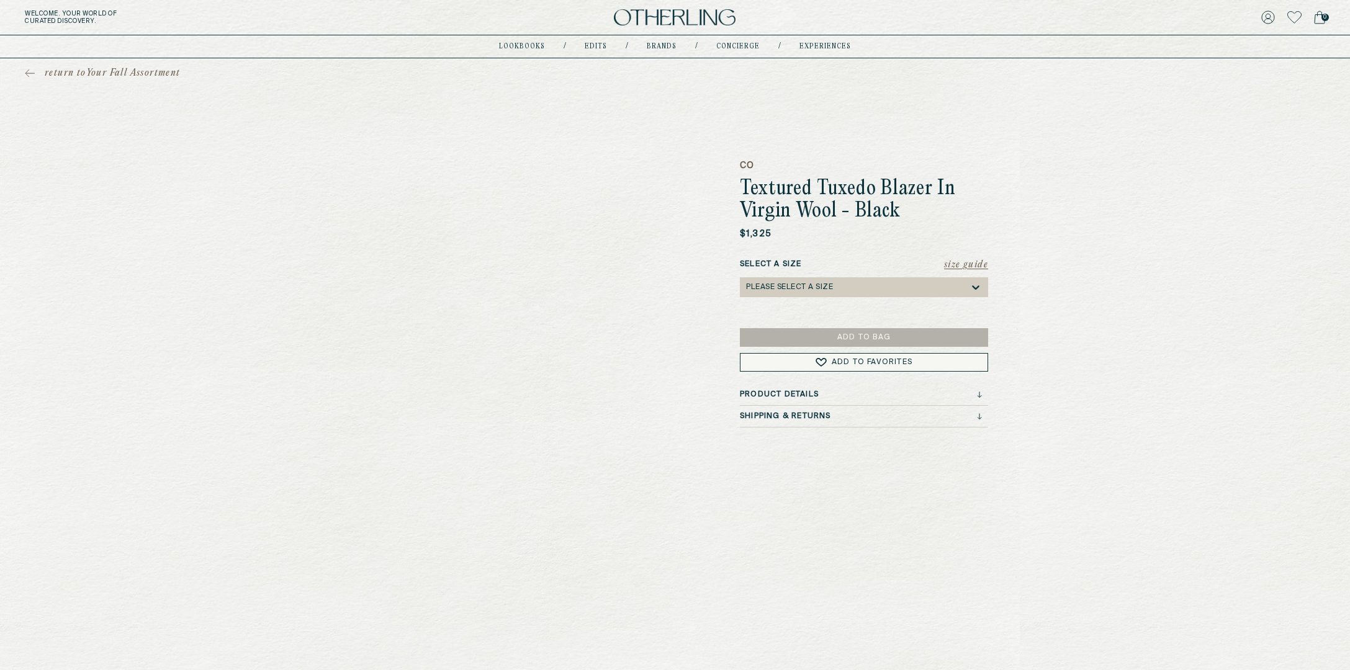
click at [798, 278] on div "Please select a Size" at bounding box center [857, 287] width 223 height 20
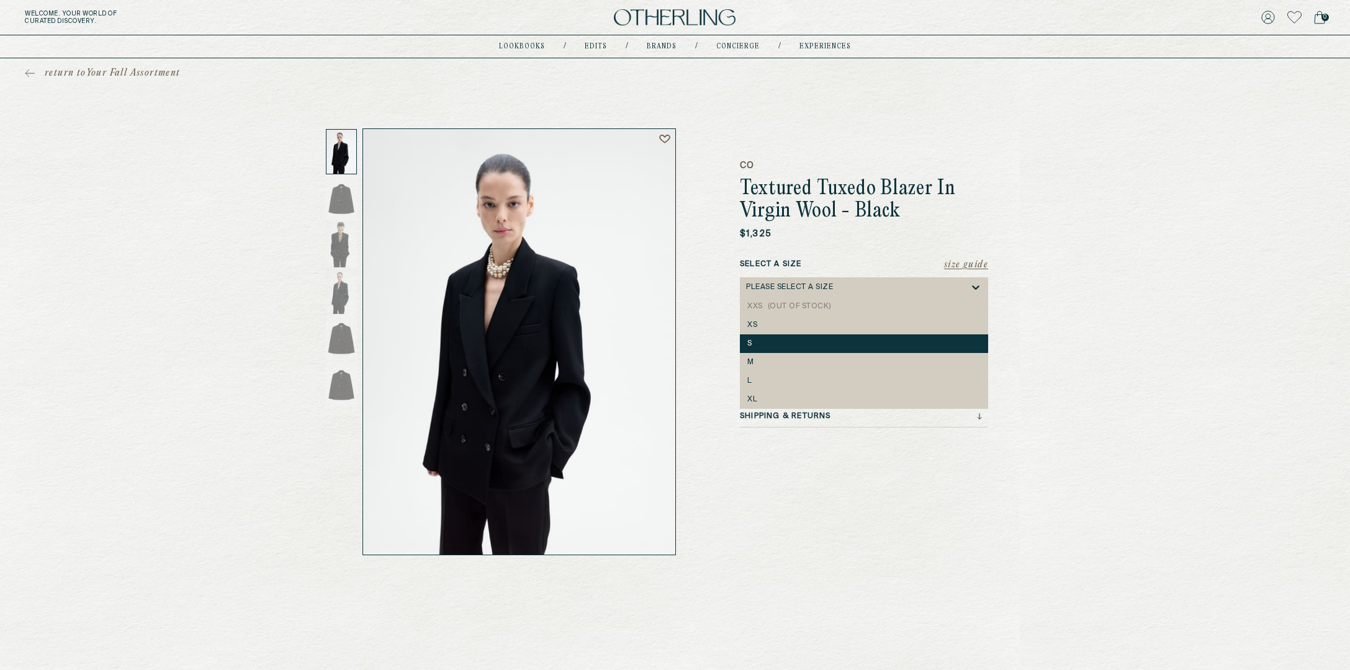
click at [774, 348] on div "S" at bounding box center [863, 344] width 233 height 9
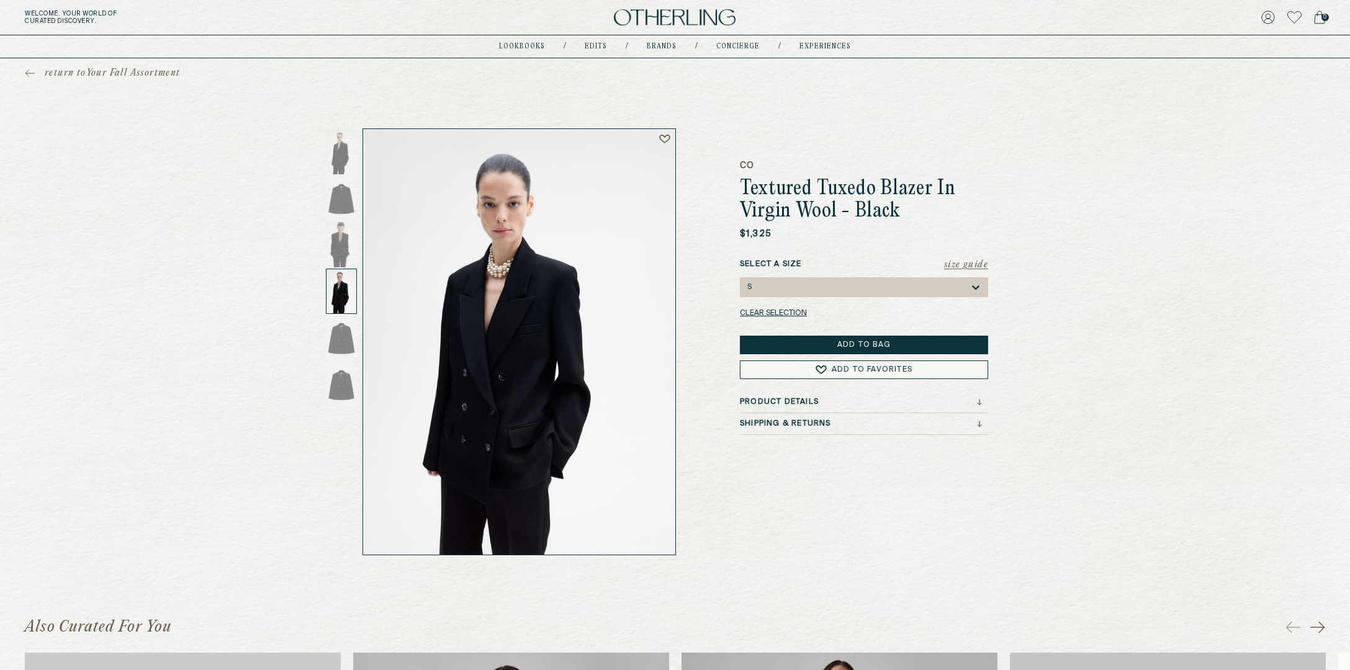
click at [822, 284] on div "S" at bounding box center [857, 287] width 223 height 20
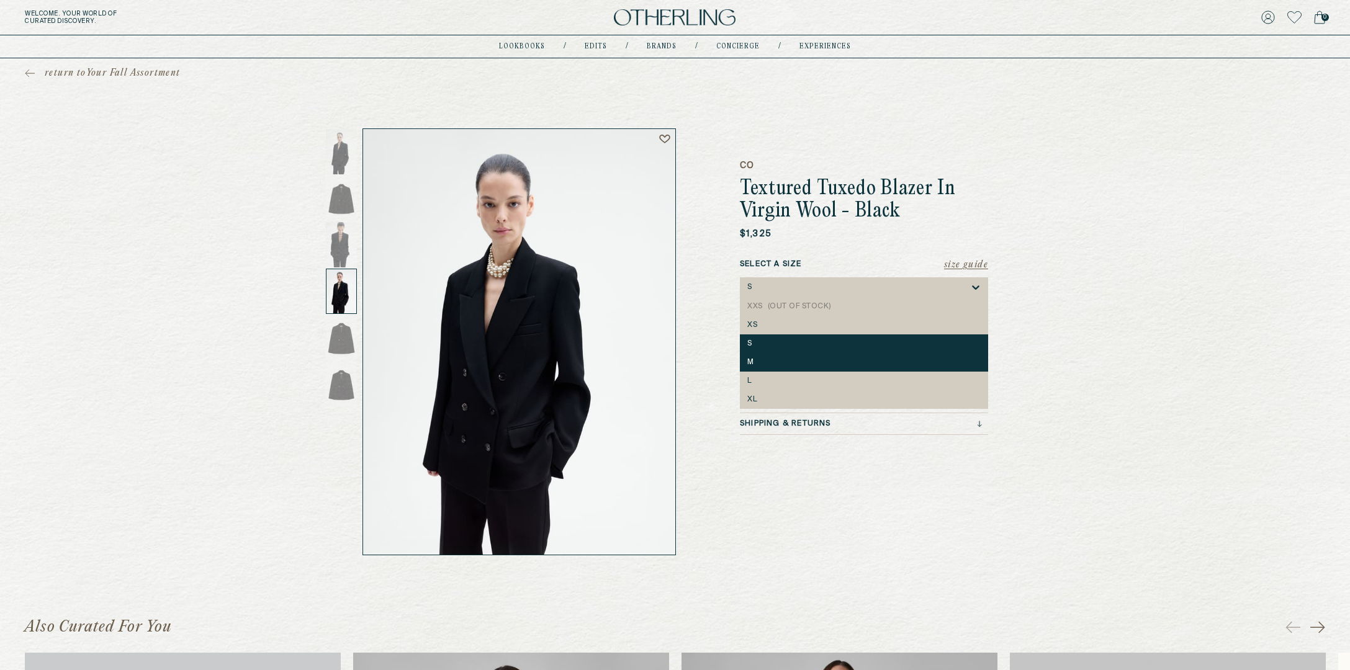
click at [787, 364] on div "M" at bounding box center [863, 362] width 233 height 9
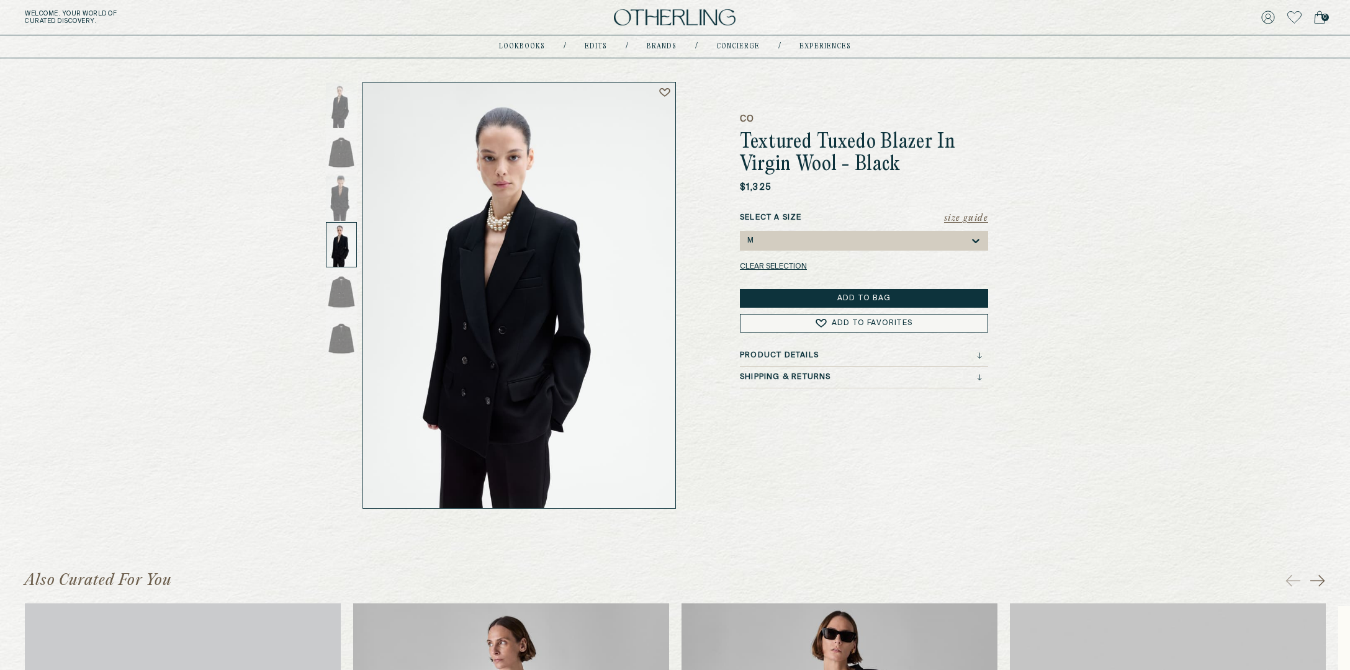
scroll to position [47, 0]
click at [747, 417] on div "CO Textured Tuxedo Blazer In Virgin Wool - Black $1,325 Size Guide Select a Siz…" at bounding box center [864, 294] width 248 height 427
click at [809, 241] on div "M" at bounding box center [857, 240] width 223 height 20
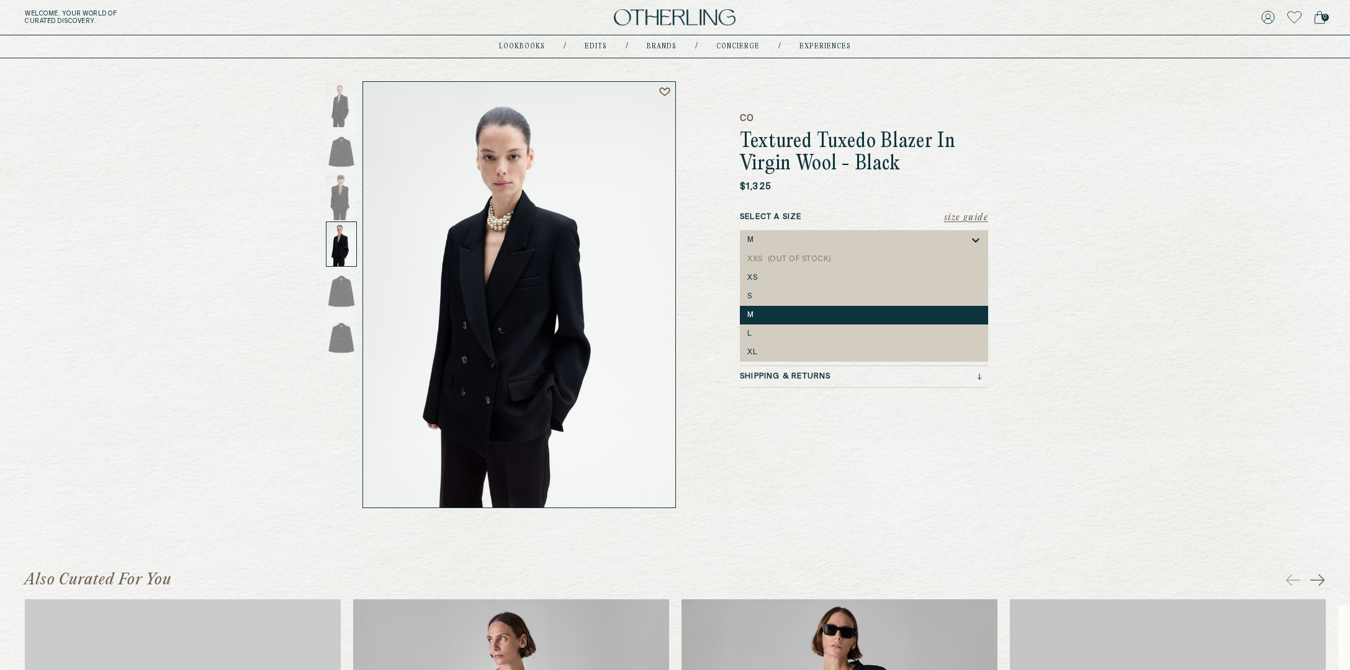
click at [1091, 310] on div "return to Your Fall Assortment CO Textured Tuxedo Blazer In Virgin Wool - Black…" at bounding box center [675, 259] width 1350 height 497
click at [751, 231] on div "M" at bounding box center [857, 240] width 223 height 20
click at [777, 287] on div "S" at bounding box center [864, 296] width 248 height 19
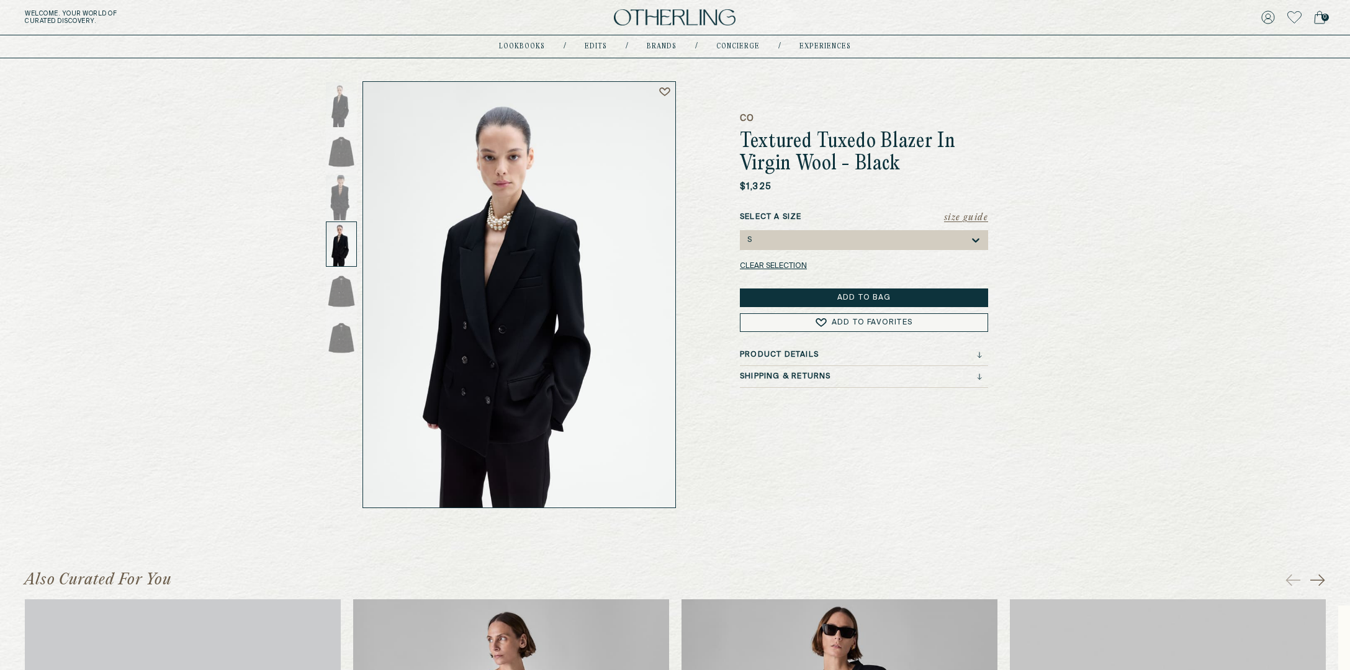
drag, startPoint x: 475, startPoint y: 123, endPoint x: 638, endPoint y: 1, distance: 203.5
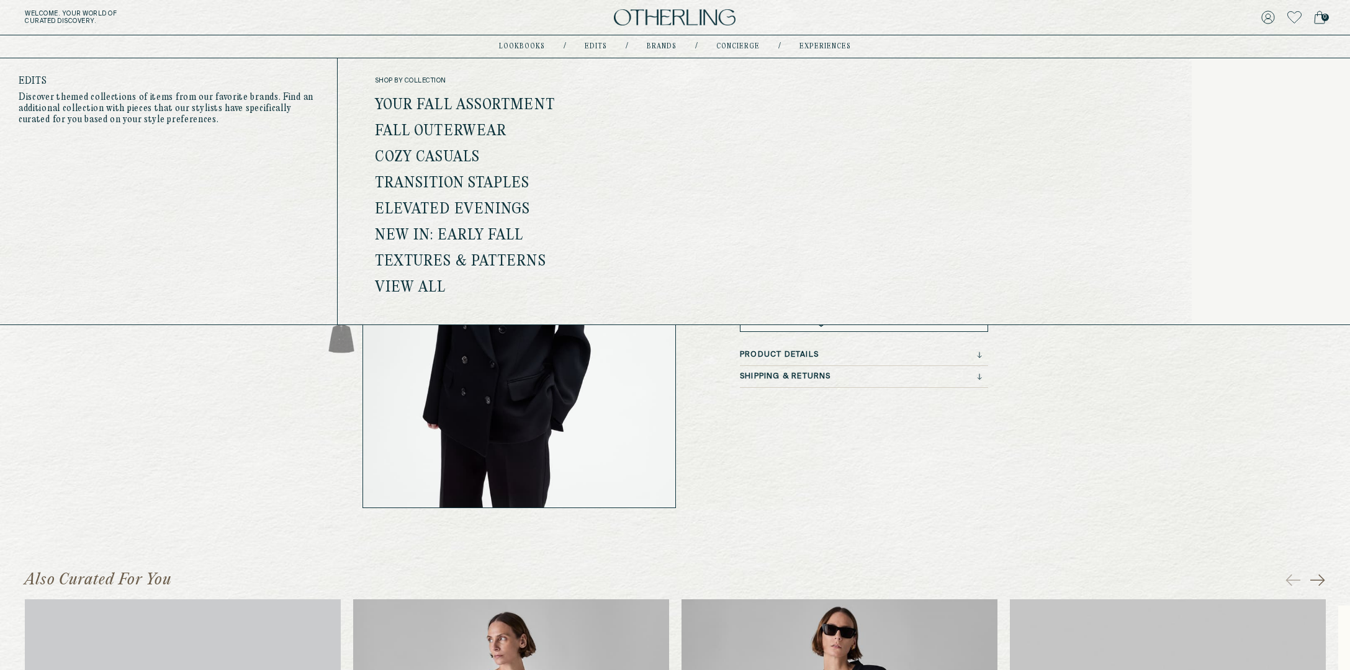
click at [426, 280] on link "View all" at bounding box center [410, 288] width 71 height 16
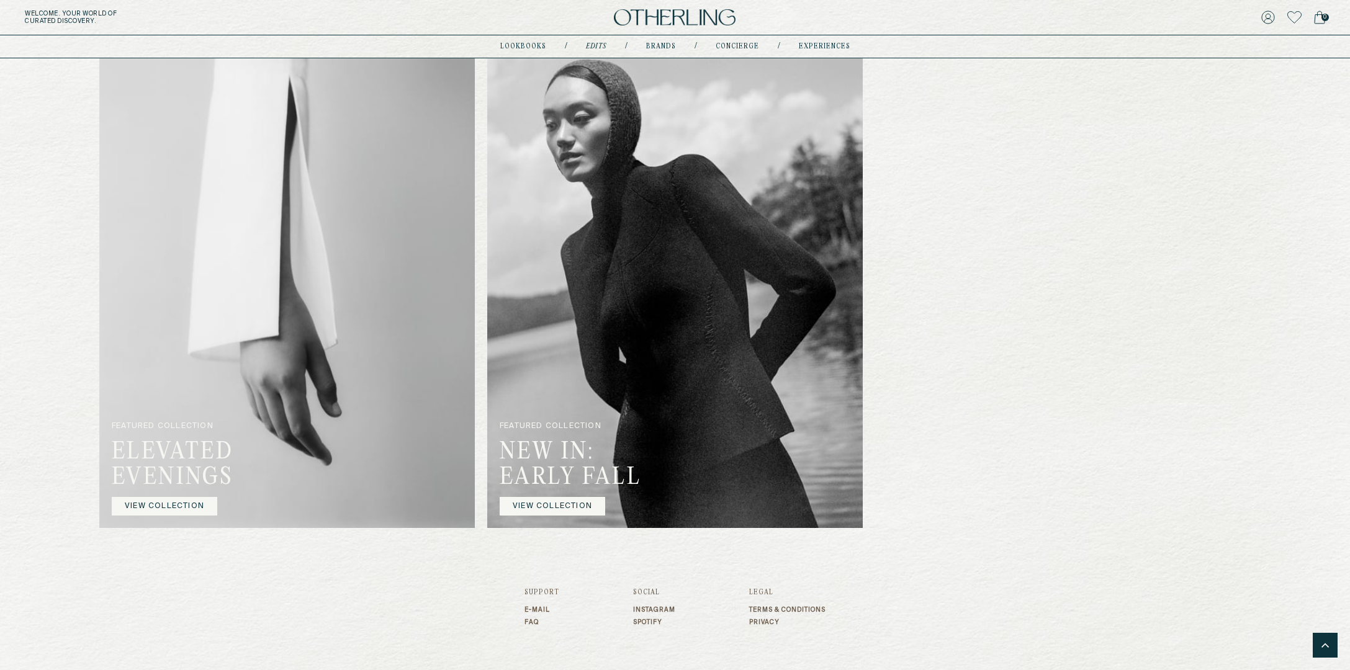
scroll to position [1564, 0]
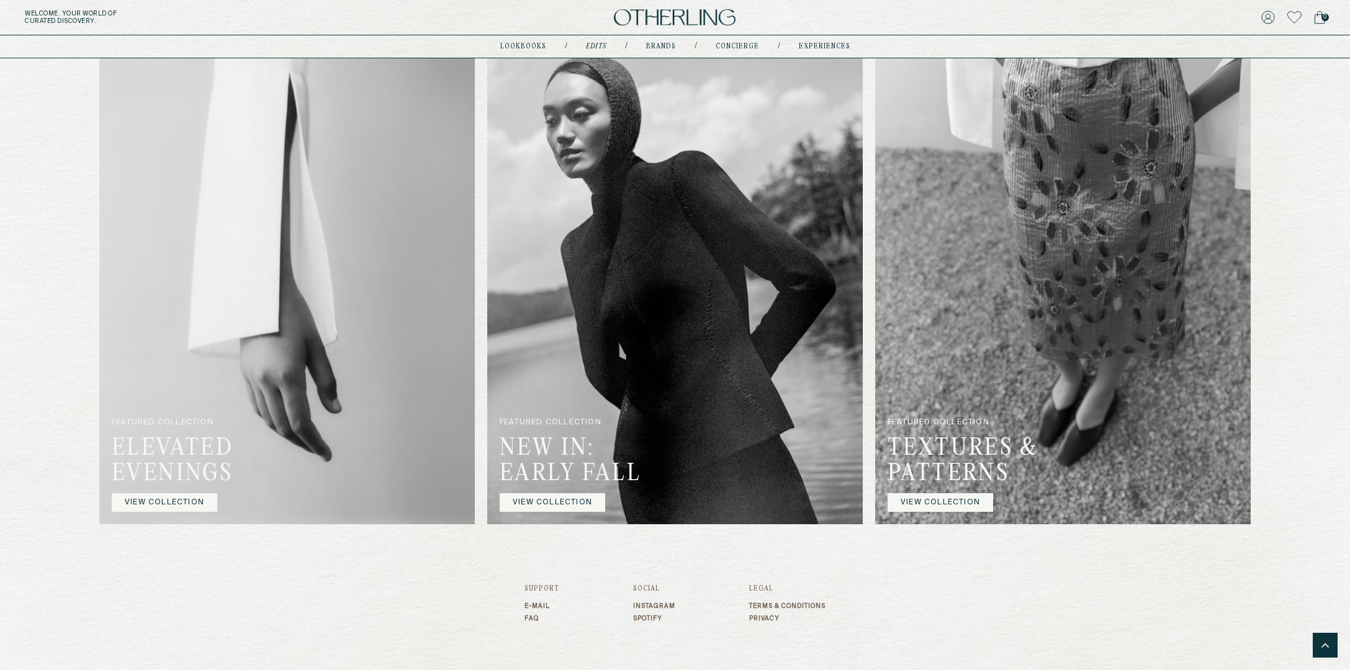
click at [561, 499] on link "VIEW COLLECTION" at bounding box center [553, 503] width 106 height 19
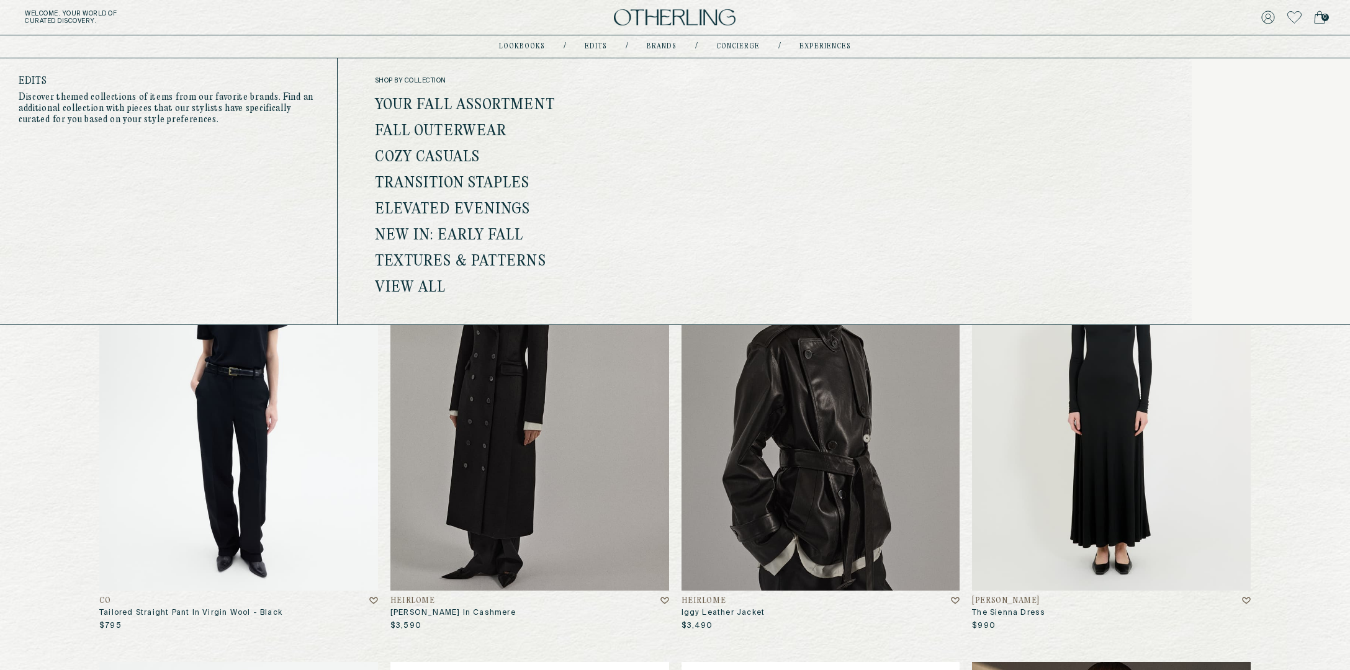
click at [433, 157] on link "Cozy Casuals" at bounding box center [427, 158] width 105 height 16
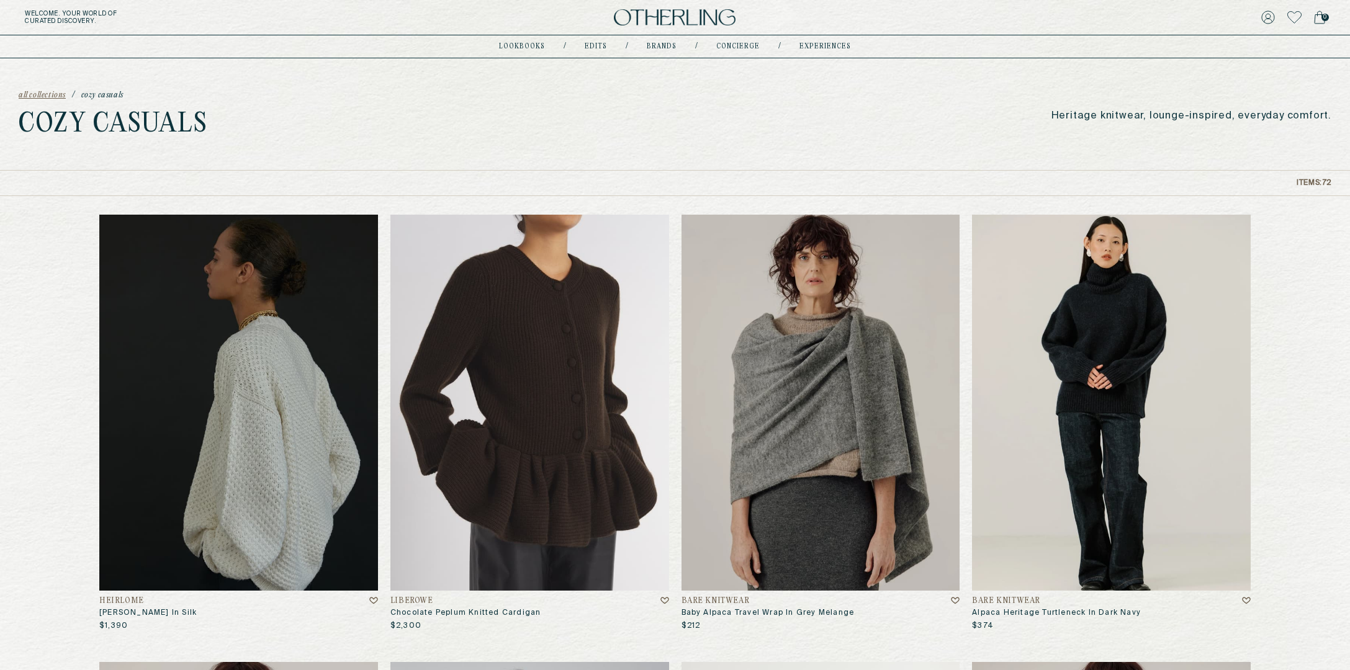
click at [271, 361] on img at bounding box center [238, 403] width 279 height 376
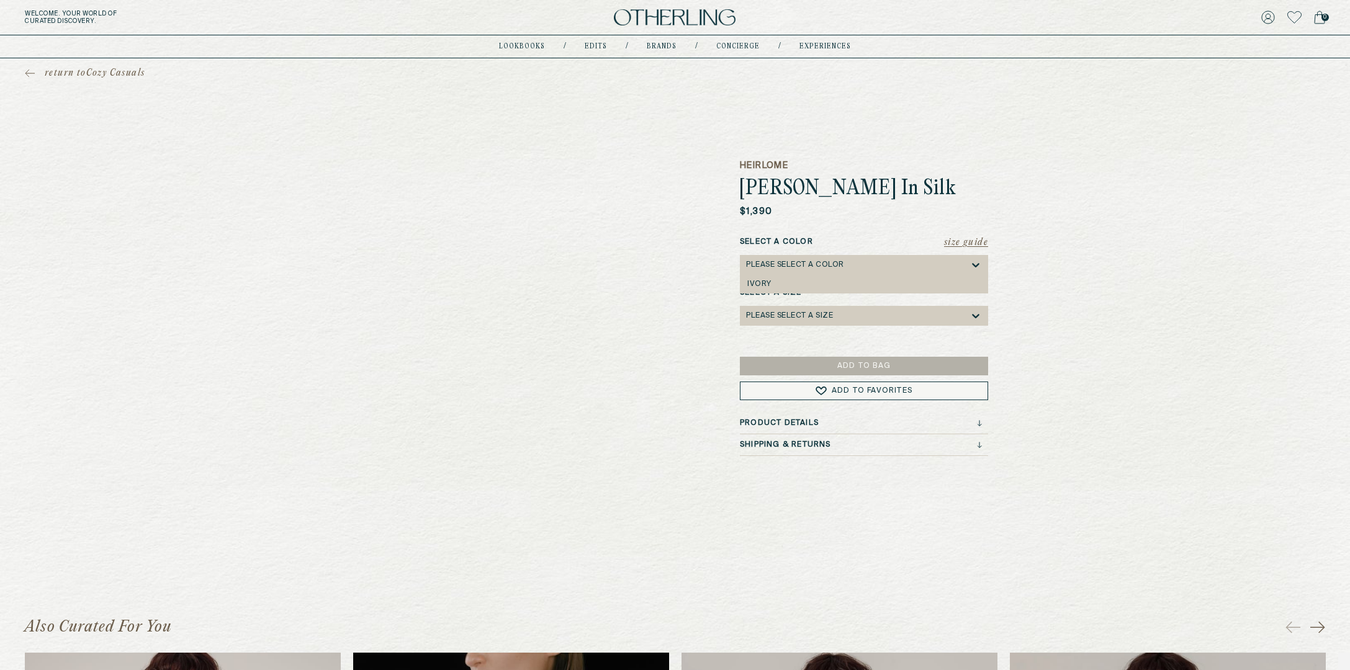
click at [803, 273] on div "Please select a Color" at bounding box center [857, 265] width 223 height 20
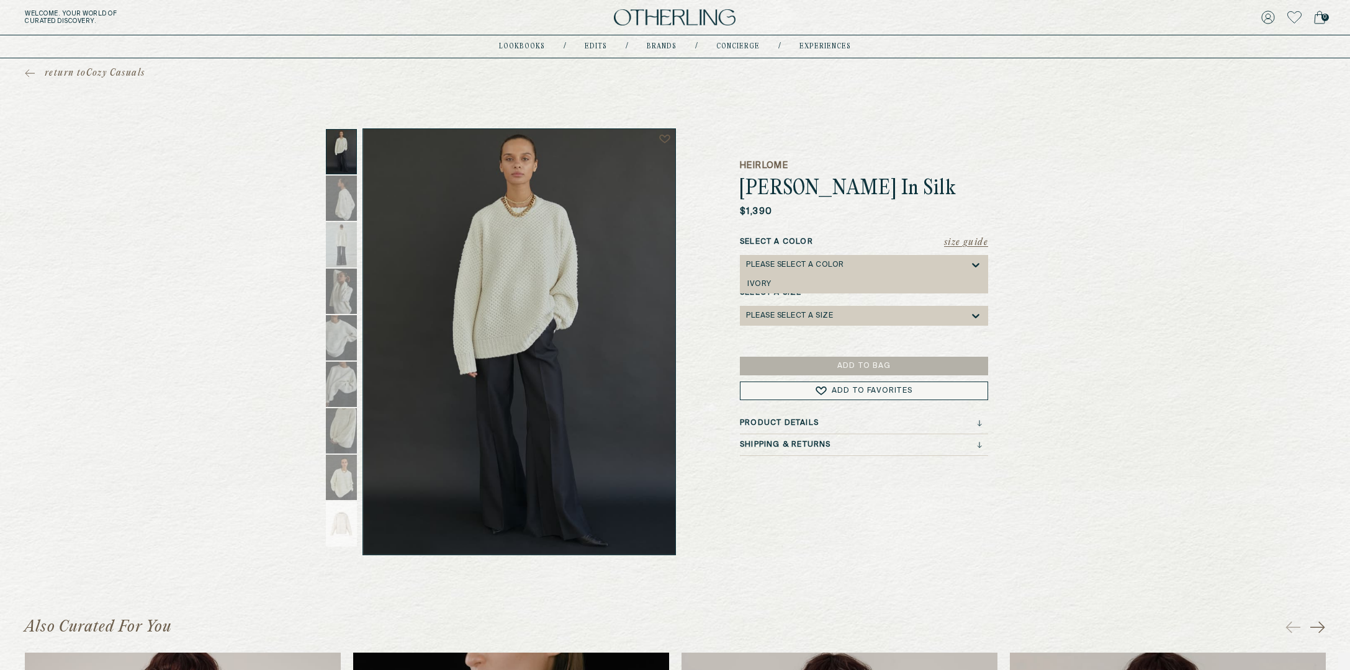
click at [806, 261] on div "Please select a Color" at bounding box center [795, 265] width 98 height 9
click at [792, 312] on div "Please select a Size" at bounding box center [789, 316] width 87 height 9
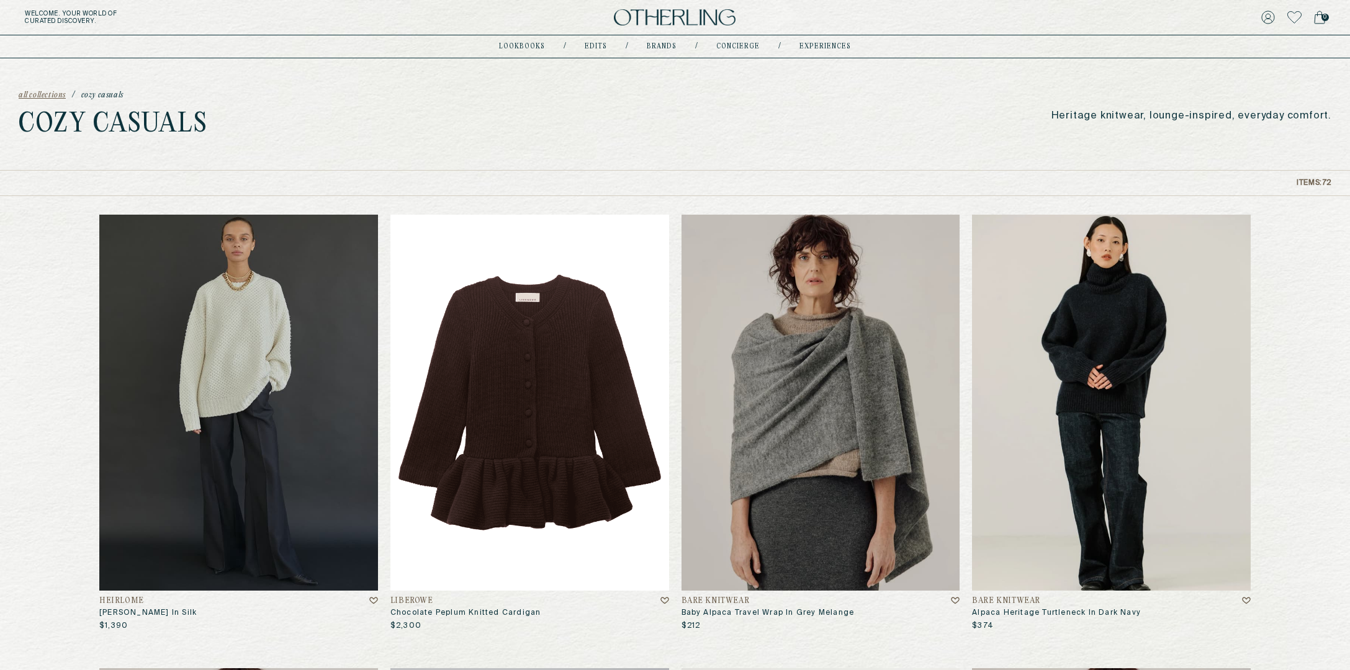
click at [496, 467] on img at bounding box center [529, 403] width 279 height 376
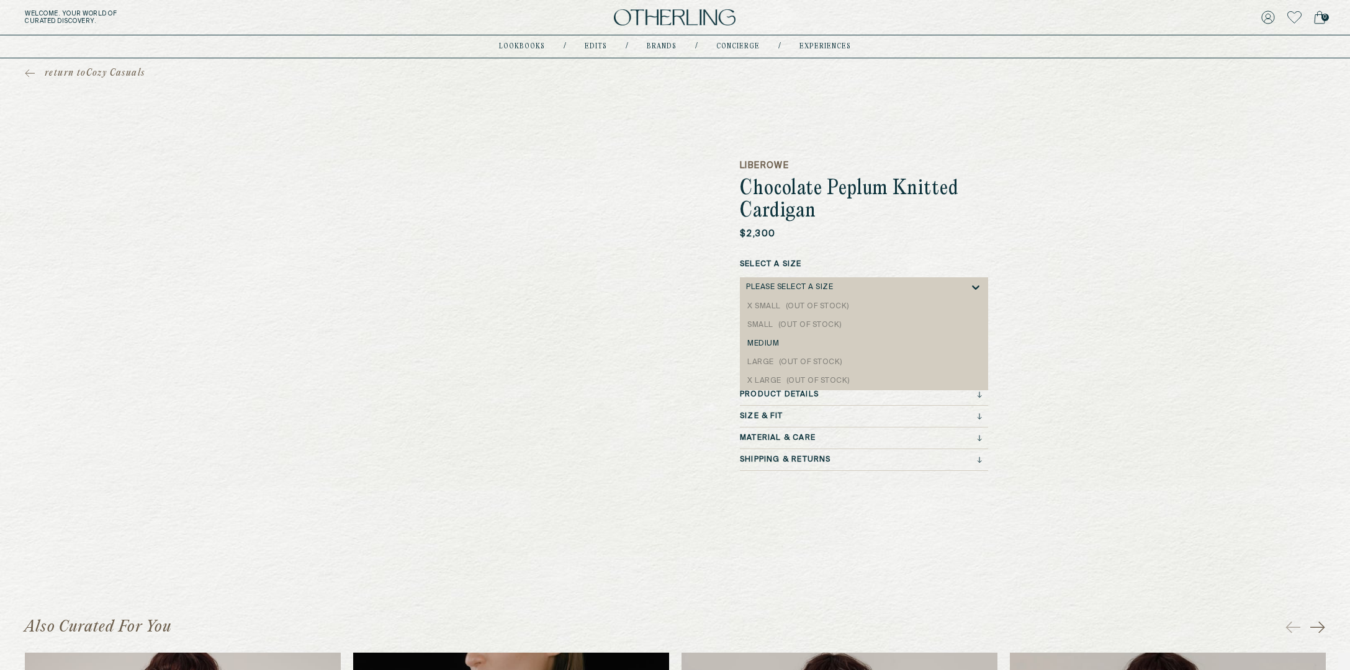
click at [810, 287] on div "Please select a Size" at bounding box center [789, 287] width 87 height 9
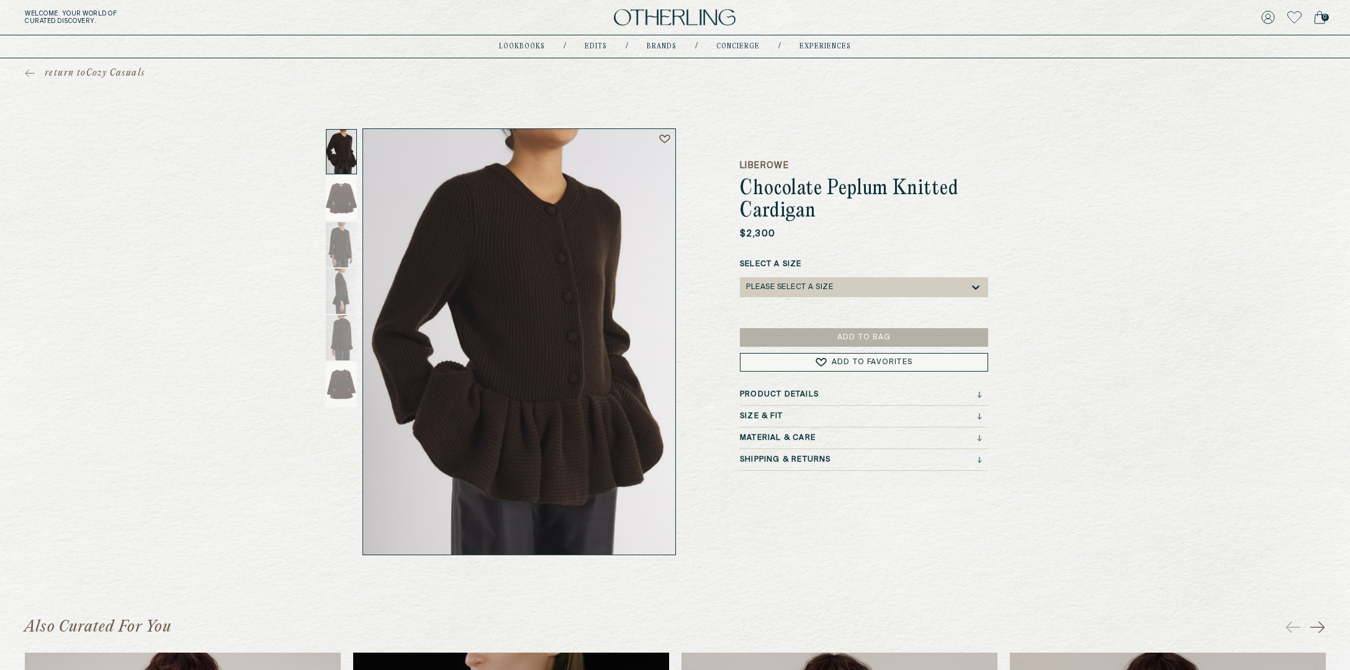
click at [810, 287] on div "Please select a Size" at bounding box center [789, 287] width 87 height 9
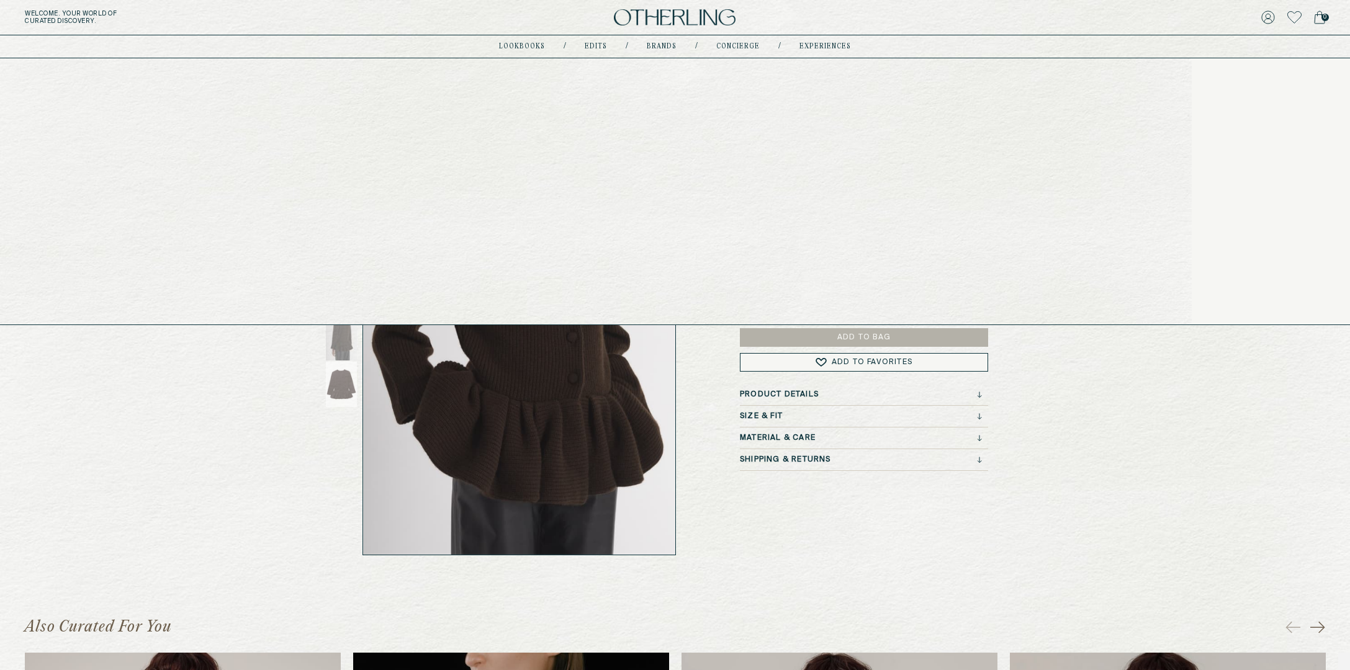
click at [658, 45] on link "Brands" at bounding box center [662, 46] width 30 height 6
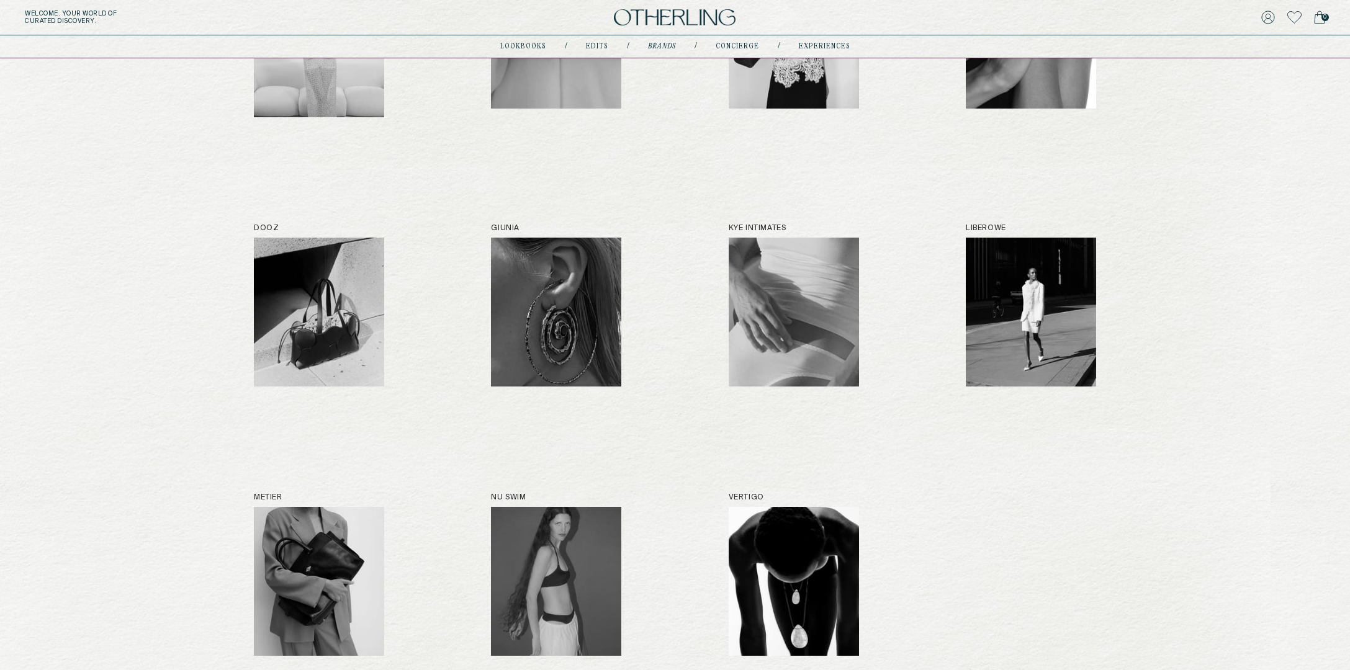
scroll to position [305, 0]
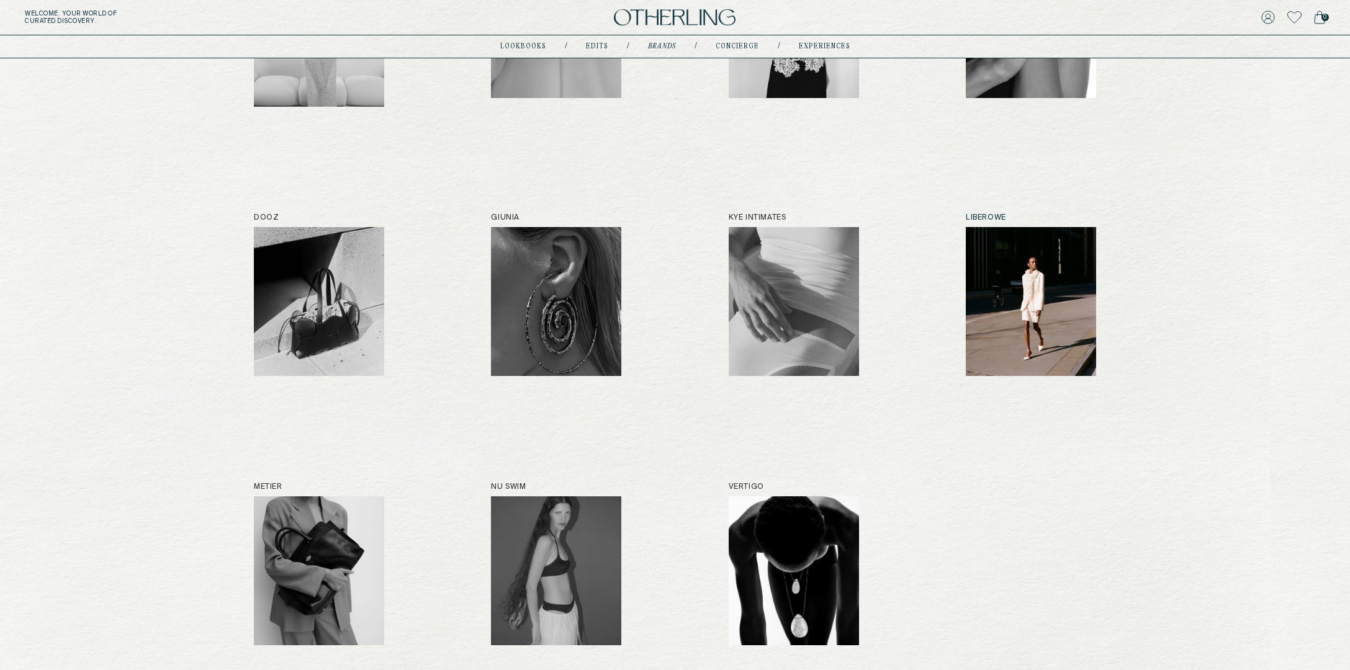
click at [1065, 322] on img at bounding box center [1031, 301] width 130 height 149
